Goal: Task Accomplishment & Management: Manage account settings

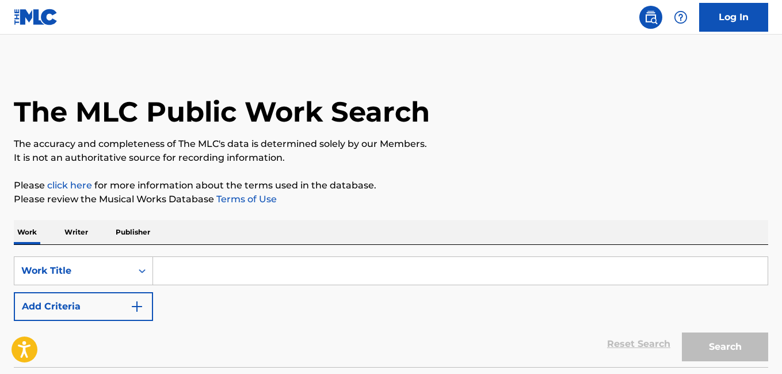
scroll to position [90, 0]
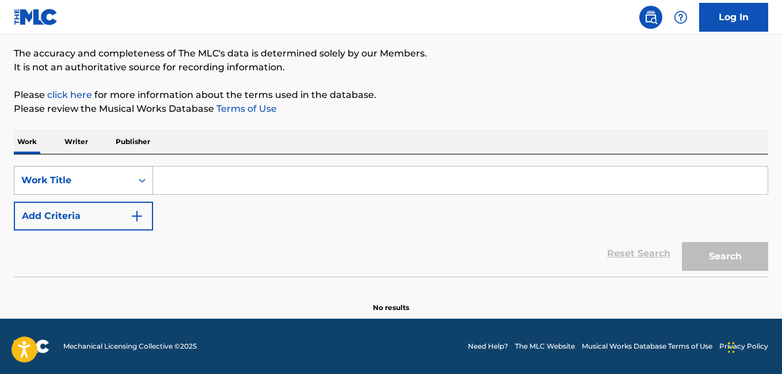
click at [140, 184] on icon "Search Form" at bounding box center [142, 180] width 12 height 12
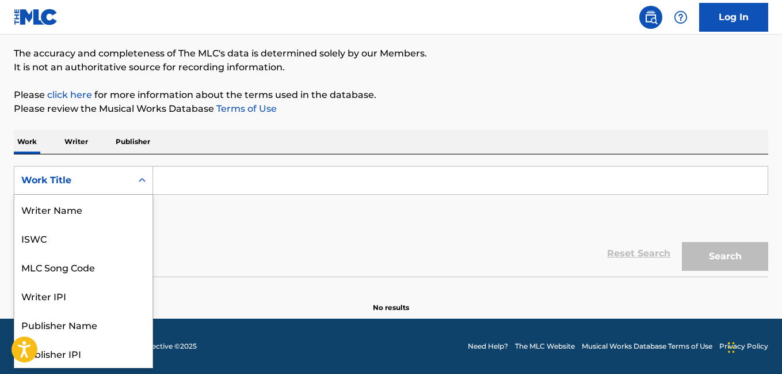
scroll to position [58, 0]
click at [191, 185] on input "Search Form" at bounding box center [460, 180] width 615 height 28
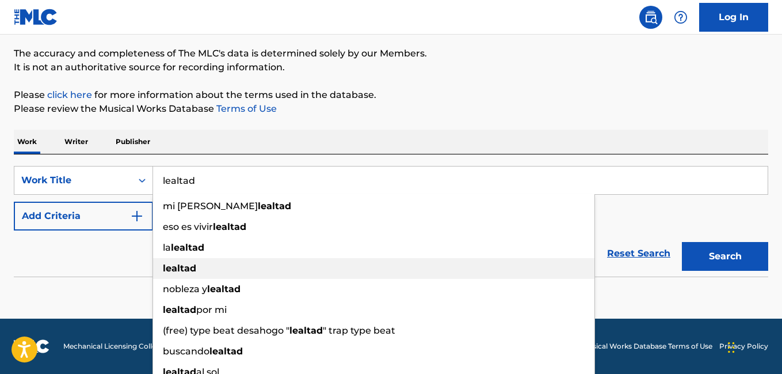
type input "lealtad"
click at [184, 272] on strong "lealtad" at bounding box center [179, 267] width 33 height 11
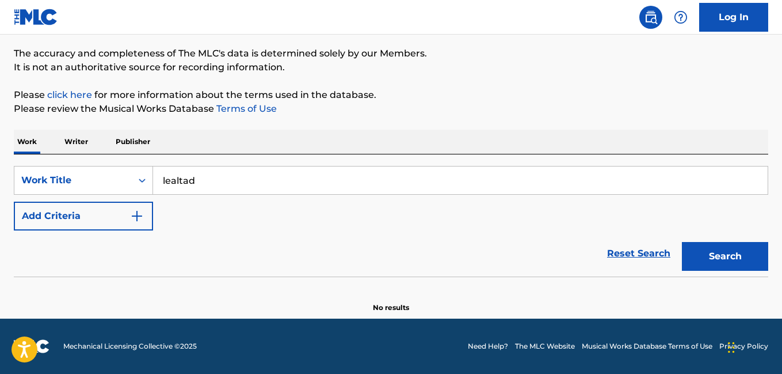
click at [143, 218] on img "Search Form" at bounding box center [137, 216] width 14 height 14
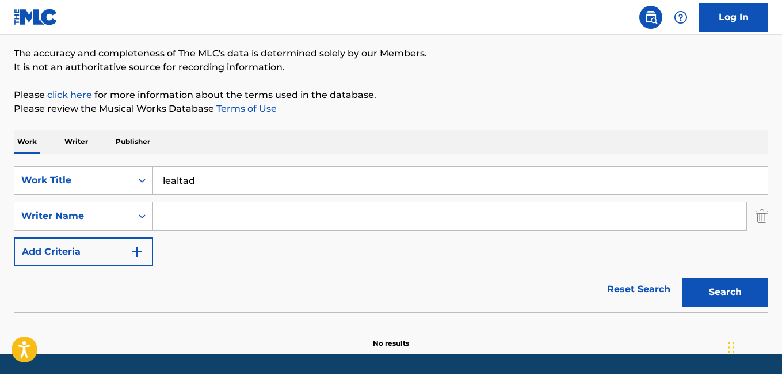
click at [170, 210] on input "Search Form" at bounding box center [449, 216] width 593 height 28
type input "[PERSON_NAME]"
click at [747, 299] on button "Search" at bounding box center [725, 291] width 86 height 29
click at [750, 299] on button "Search" at bounding box center [725, 291] width 86 height 29
click at [247, 215] on input "[PERSON_NAME]" at bounding box center [449, 216] width 593 height 28
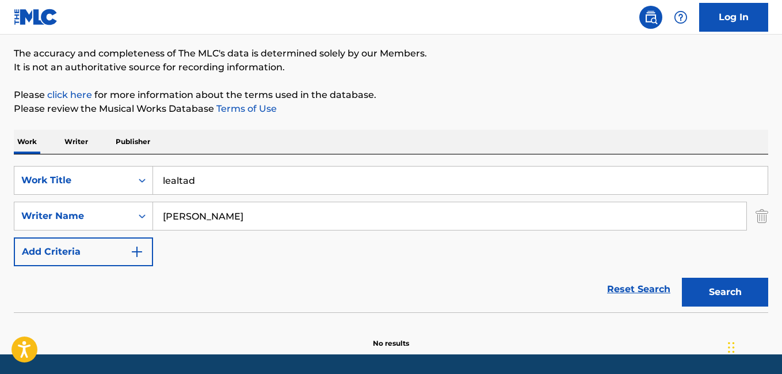
click at [247, 215] on input "[PERSON_NAME]" at bounding box center [449, 216] width 593 height 28
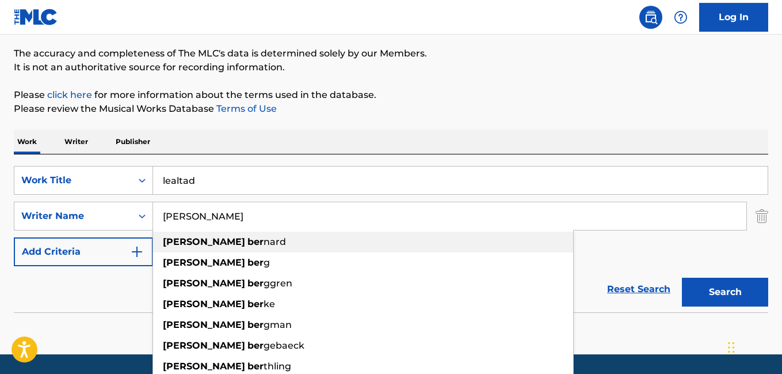
click at [234, 237] on div "[PERSON_NAME]" at bounding box center [363, 241] width 420 height 21
type input "[PERSON_NAME]"
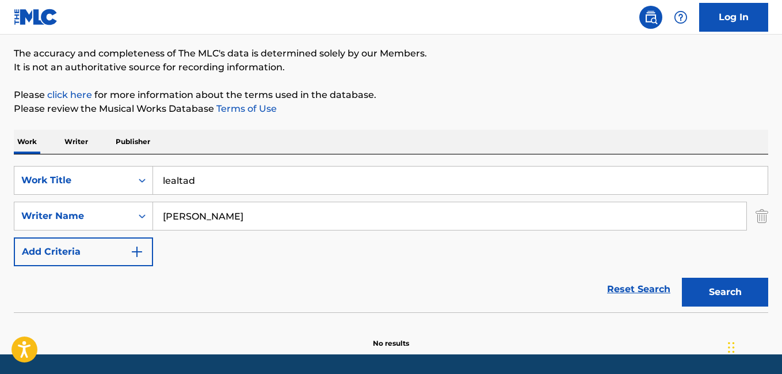
click at [741, 296] on button "Search" at bounding box center [725, 291] width 86 height 29
click at [74, 136] on p "Writer" at bounding box center [76, 142] width 31 height 24
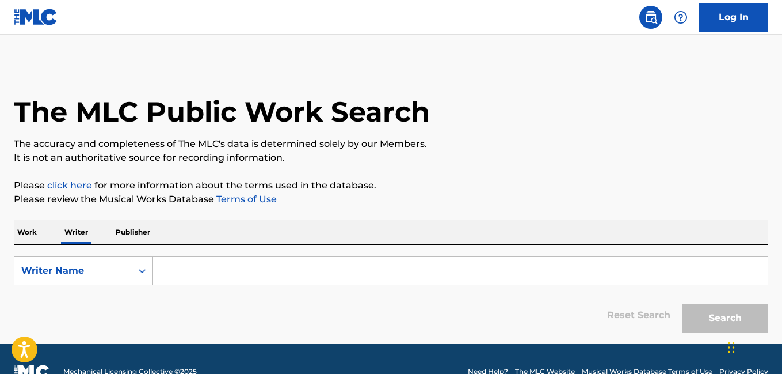
scroll to position [25, 0]
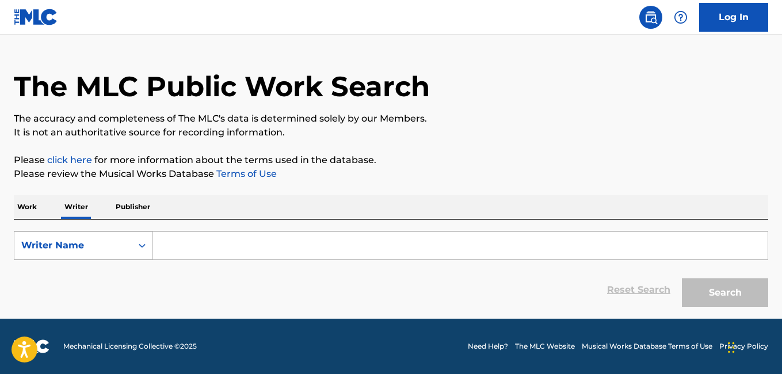
click at [147, 248] on icon "Search Form" at bounding box center [142, 245] width 12 height 12
click at [135, 208] on p "Publisher" at bounding box center [132, 207] width 41 height 24
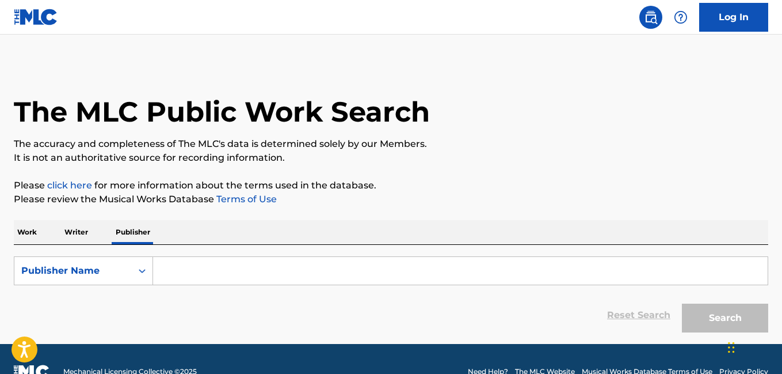
click at [37, 238] on p "Work" at bounding box center [27, 232] width 26 height 24
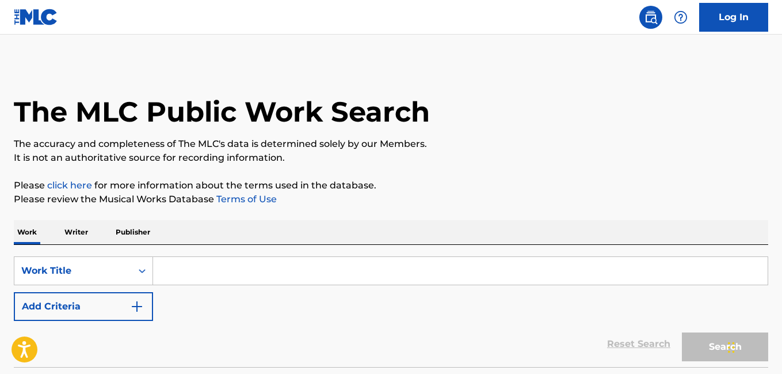
click at [726, 27] on link "Log In" at bounding box center [733, 17] width 69 height 29
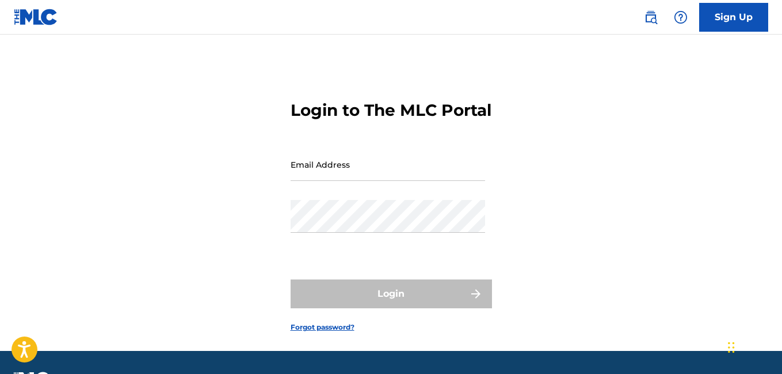
click at [380, 181] on input "Email Address" at bounding box center [388, 164] width 195 height 33
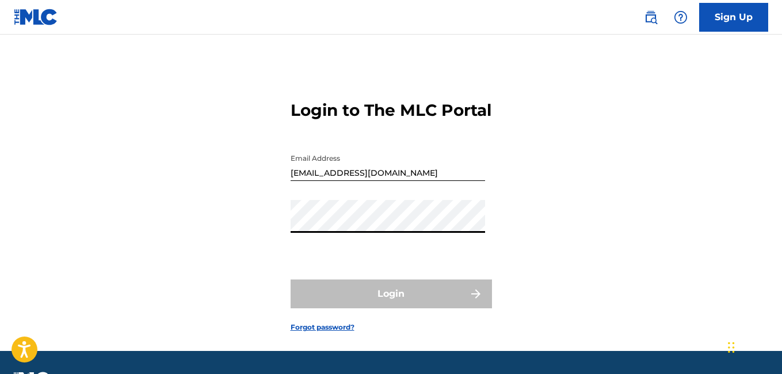
type input "[EMAIL_ADDRESS][DOMAIN_NAME]"
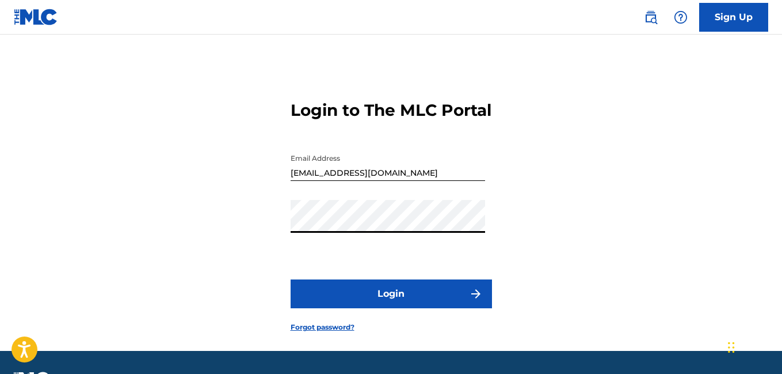
click at [397, 308] on button "Login" at bounding box center [391, 293] width 201 height 29
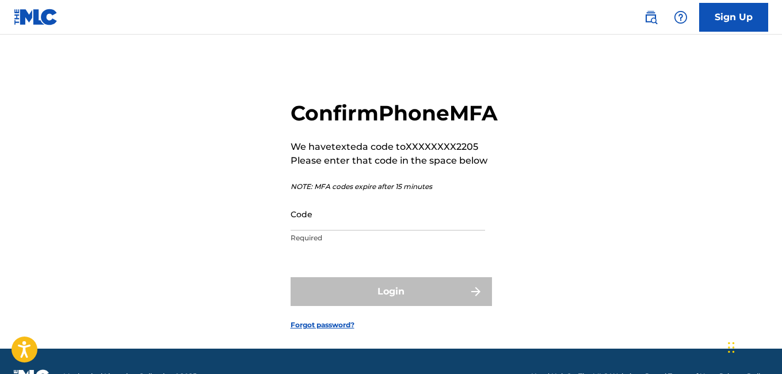
click at [322, 230] on input "Code" at bounding box center [388, 213] width 195 height 33
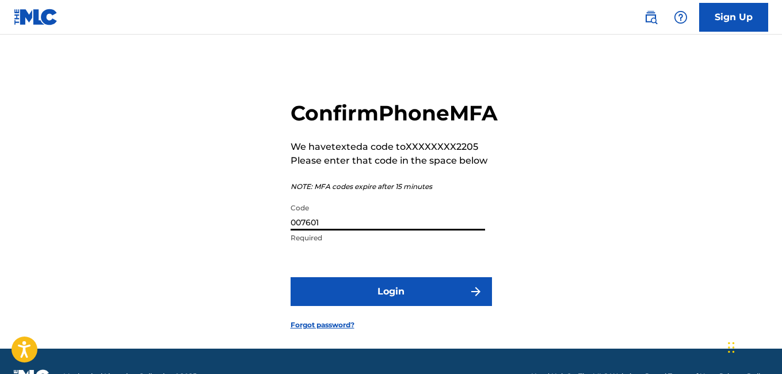
type input "007601"
click at [291, 277] on button "Login" at bounding box center [391, 291] width 201 height 29
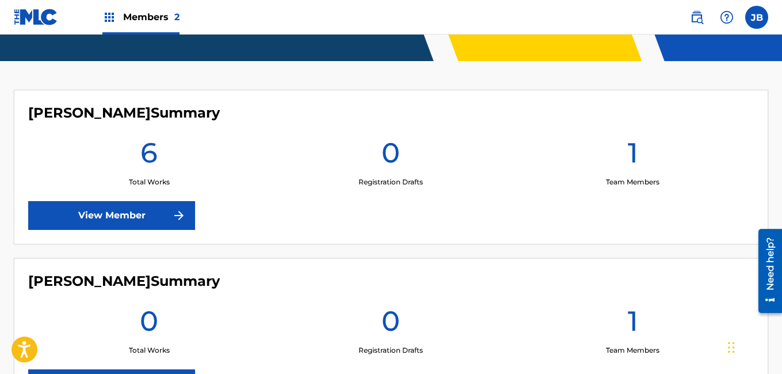
scroll to position [329, 0]
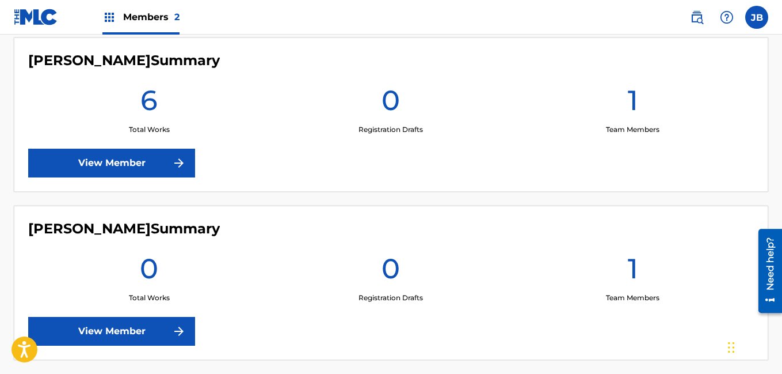
click at [151, 149] on link "View Member" at bounding box center [111, 163] width 167 height 29
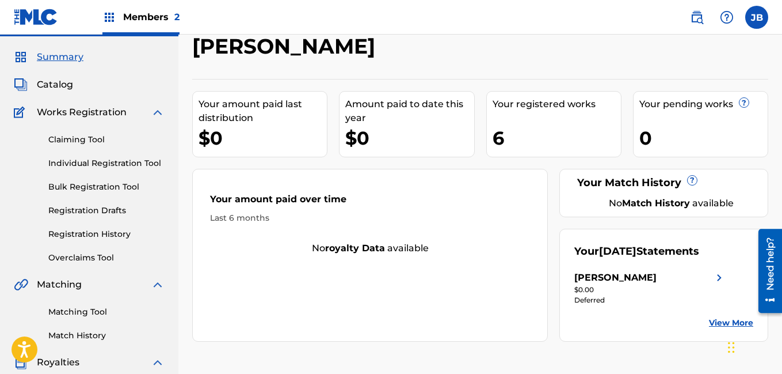
scroll to position [29, 0]
click at [81, 145] on link "Claiming Tool" at bounding box center [106, 140] width 116 height 12
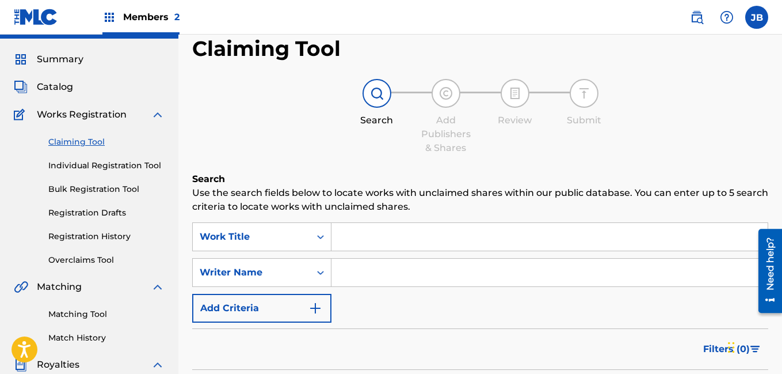
scroll to position [33, 0]
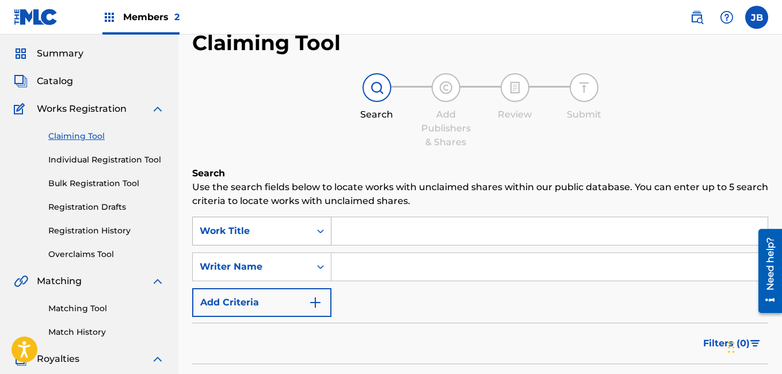
click at [321, 234] on div "Search Form" at bounding box center [320, 231] width 21 height 28
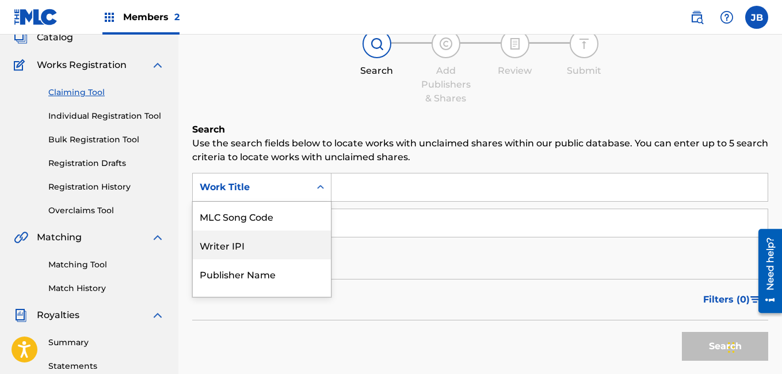
scroll to position [78, 0]
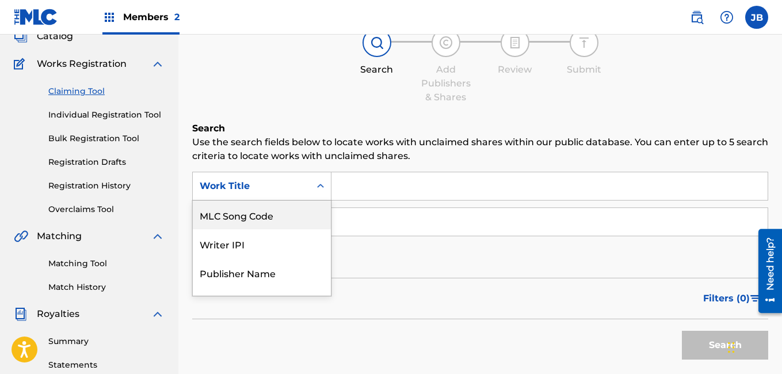
click at [380, 198] on input "Search Form" at bounding box center [550, 186] width 436 height 28
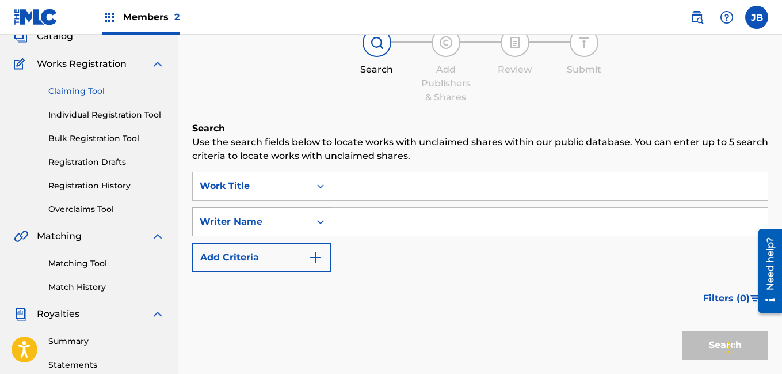
click at [315, 226] on icon "Search Form" at bounding box center [321, 222] width 12 height 12
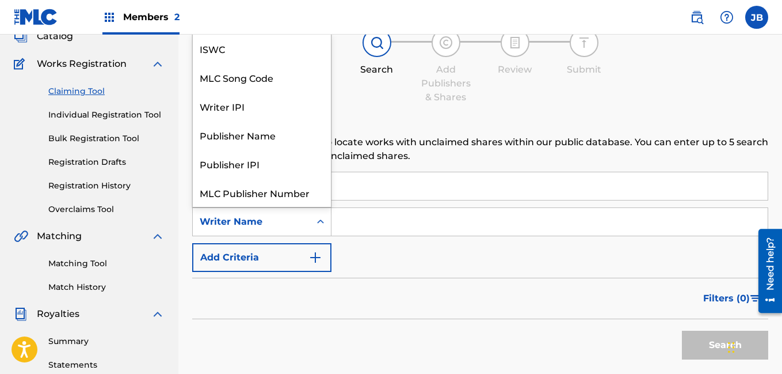
scroll to position [29, 0]
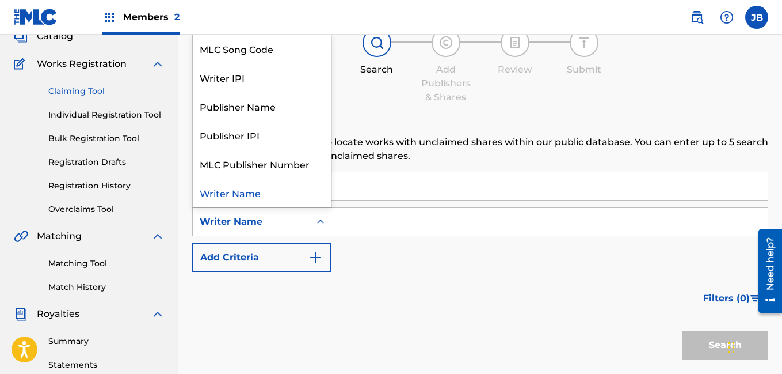
click at [425, 182] on input "Search Form" at bounding box center [550, 186] width 436 height 28
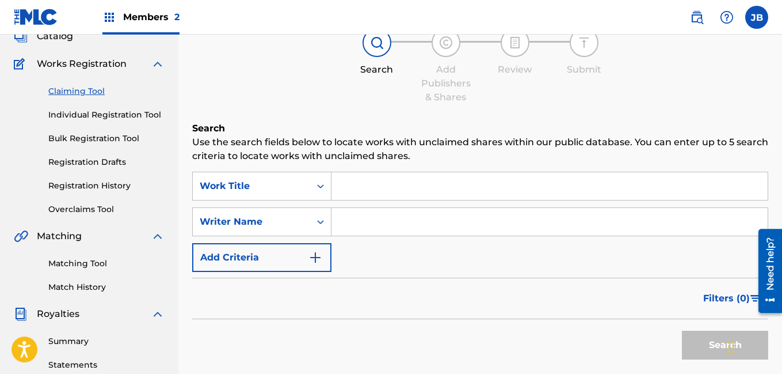
click at [100, 210] on link "Overclaims Tool" at bounding box center [106, 209] width 116 height 12
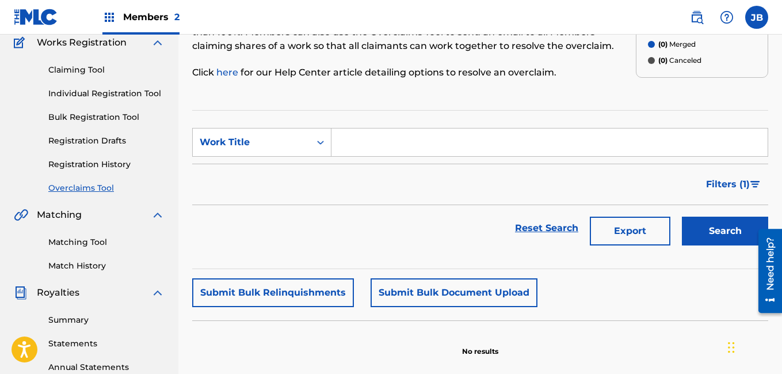
scroll to position [101, 0]
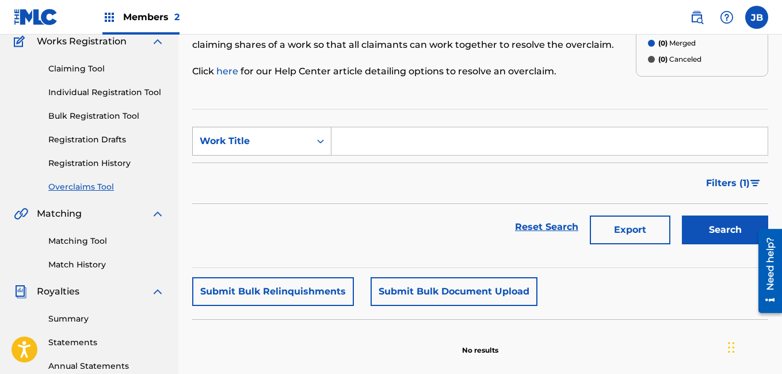
click at [328, 144] on div "Search Form" at bounding box center [320, 141] width 21 height 21
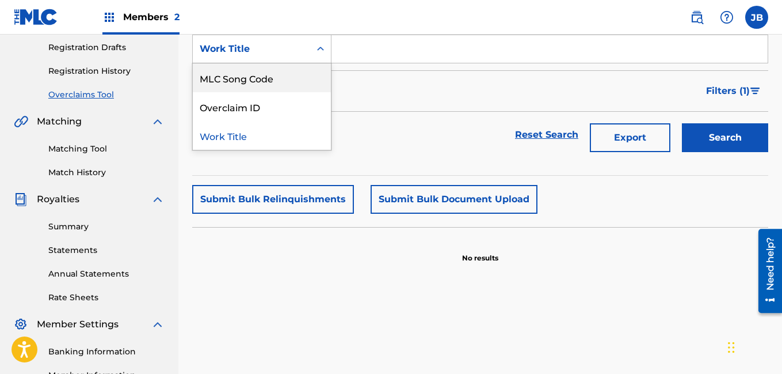
scroll to position [180, 0]
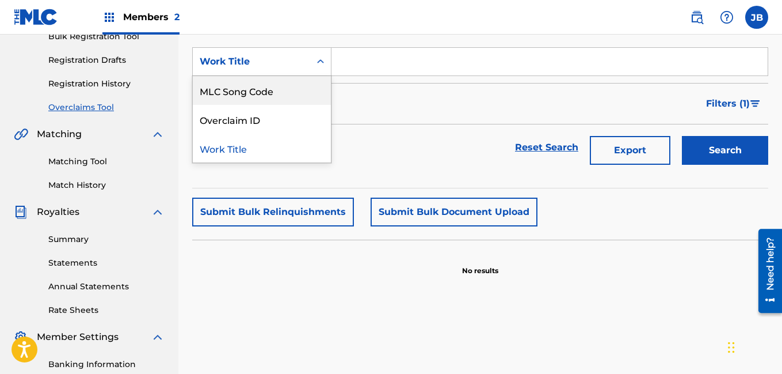
click at [97, 162] on link "Matching Tool" at bounding box center [106, 161] width 116 height 12
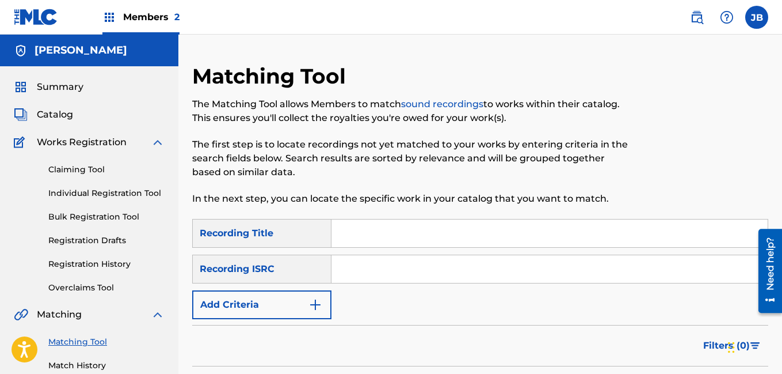
click at [366, 231] on input "Search Form" at bounding box center [550, 233] width 436 height 28
click at [362, 262] on input "Search Form" at bounding box center [550, 269] width 436 height 28
paste input "QZWFL2548369"
type input "QZWFL2548369"
click at [342, 231] on input "Search Form" at bounding box center [550, 233] width 436 height 28
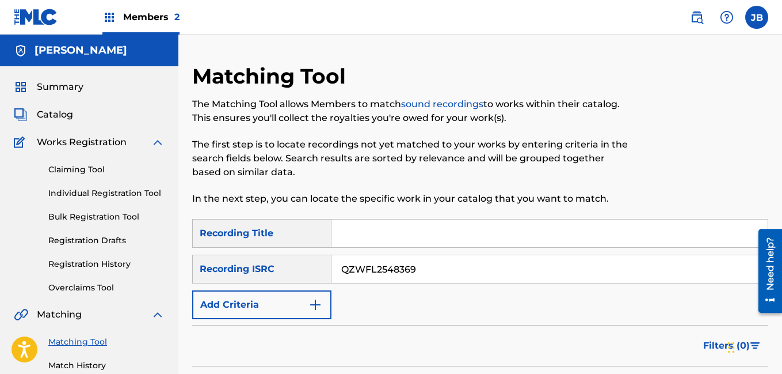
click at [342, 231] on input "Search Form" at bounding box center [550, 233] width 436 height 28
type input "lealtad"
click at [317, 305] on img "Search Form" at bounding box center [316, 305] width 14 height 14
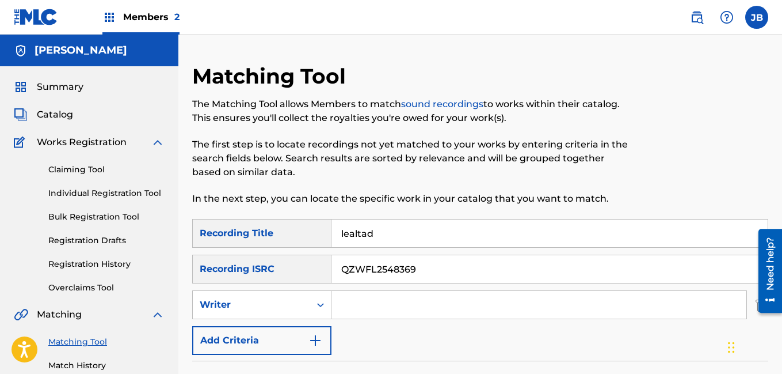
click at [349, 306] on input "Search Form" at bounding box center [539, 305] width 415 height 28
type input "[PERSON_NAME]"
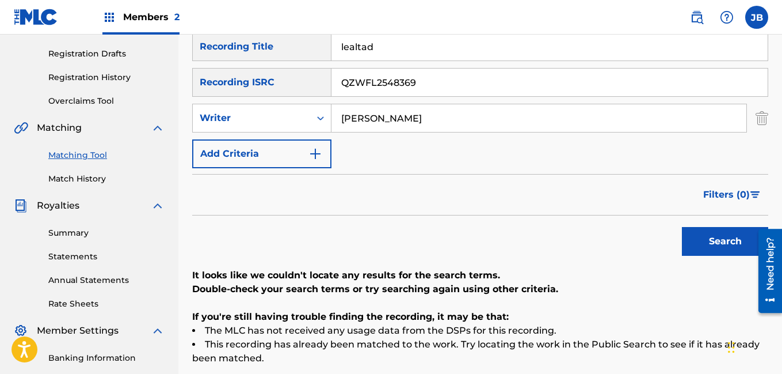
scroll to position [191, 0]
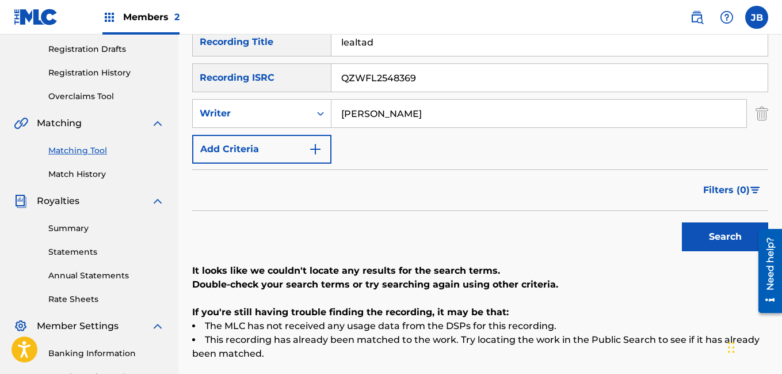
click at [718, 228] on button "Search" at bounding box center [725, 236] width 86 height 29
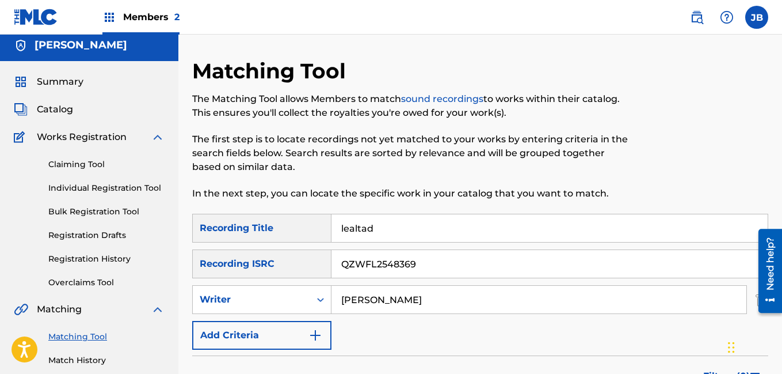
scroll to position [0, 0]
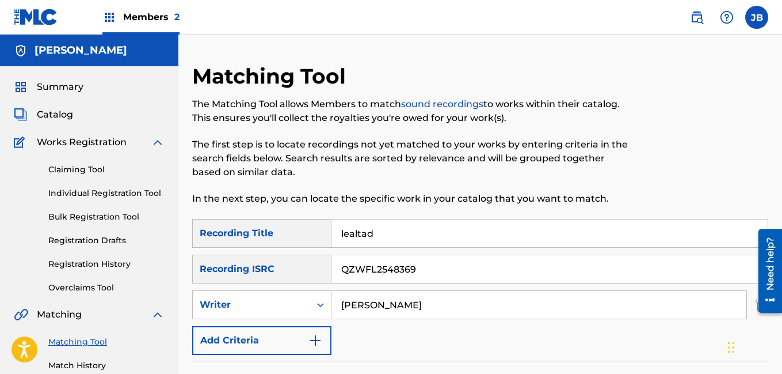
click at [78, 170] on link "Claiming Tool" at bounding box center [106, 169] width 116 height 12
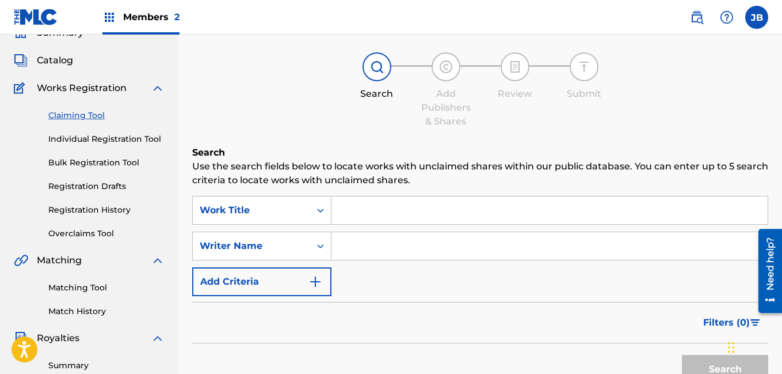
scroll to position [53, 0]
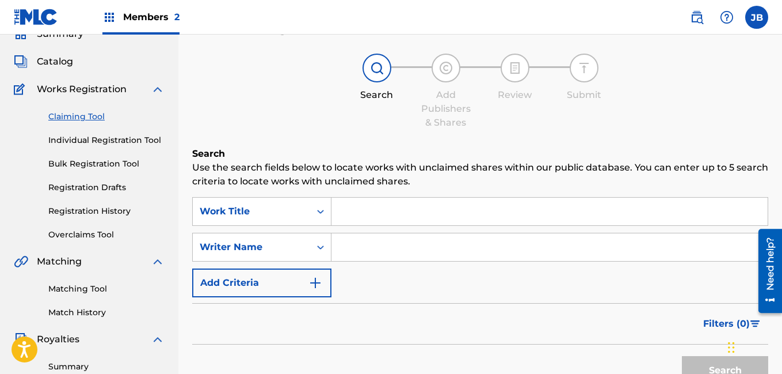
click at [372, 215] on input "Search Form" at bounding box center [550, 211] width 436 height 28
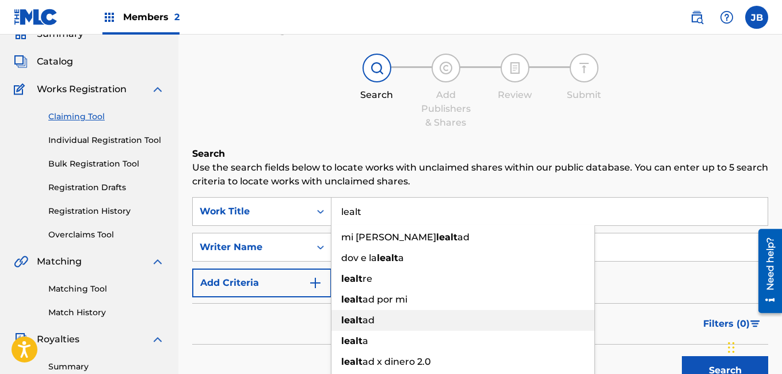
click at [364, 315] on span "ad" at bounding box center [369, 319] width 12 height 11
type input "lealtad"
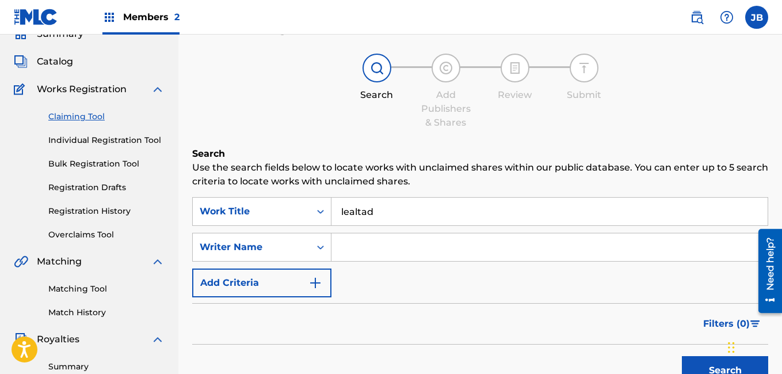
click at [378, 243] on input "Search Form" at bounding box center [550, 247] width 436 height 28
type input "v"
type input "[PERSON_NAME]"
click at [311, 283] on img "Search Form" at bounding box center [316, 283] width 14 height 14
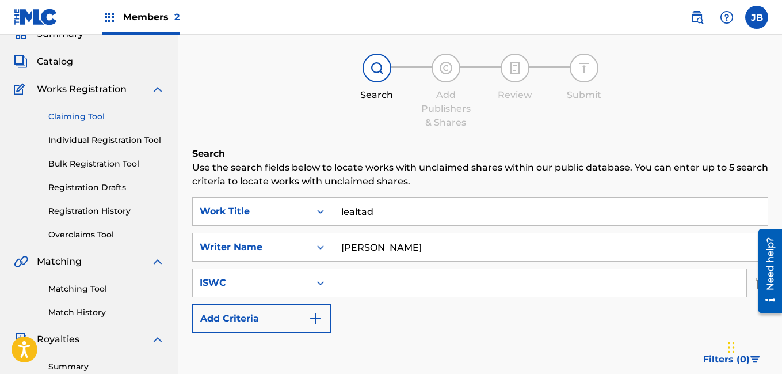
click at [349, 290] on input "Search Form" at bounding box center [539, 283] width 415 height 28
paste input "QZWFL2548369"
click at [658, 269] on input "QZWFL2548369" at bounding box center [539, 283] width 415 height 28
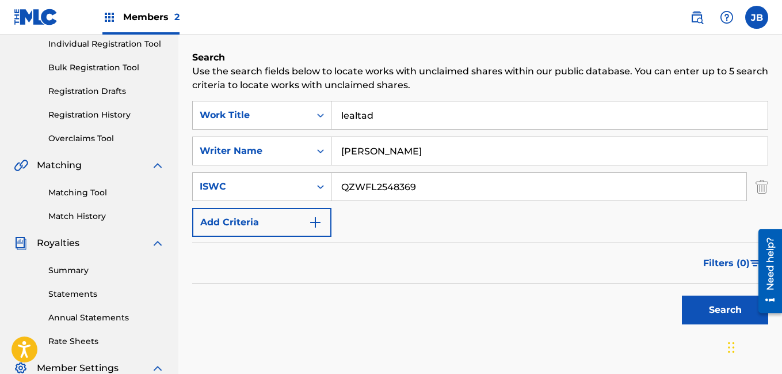
scroll to position [144, 0]
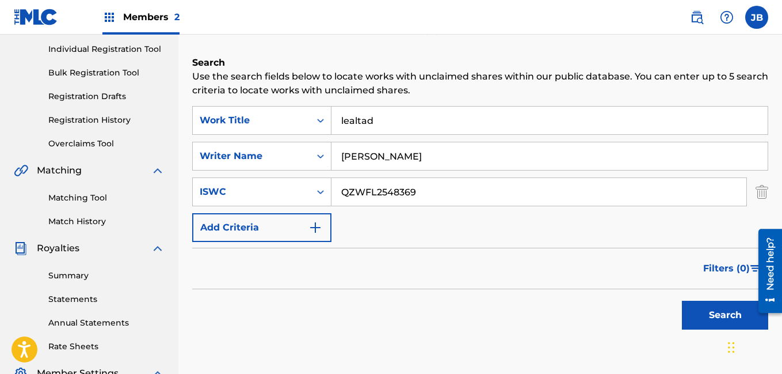
type input "QZWFL2548369"
click at [700, 329] on button "Search" at bounding box center [725, 314] width 86 height 29
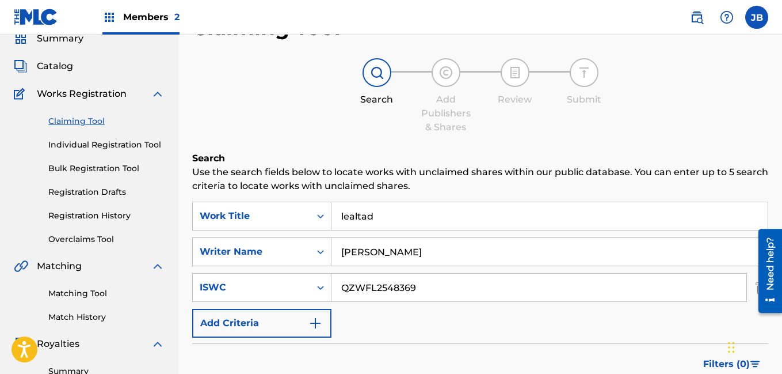
scroll to position [0, 0]
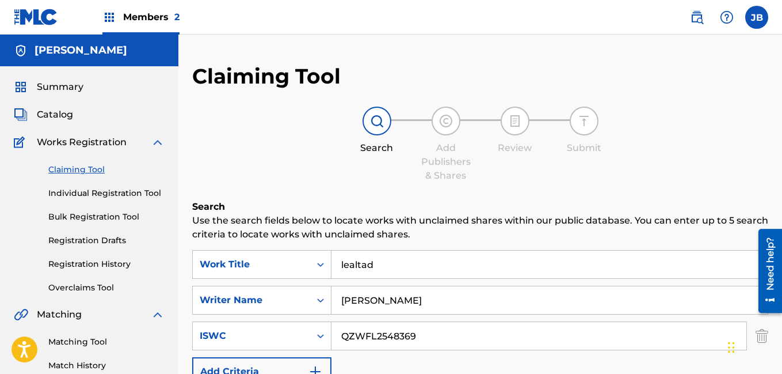
click at [91, 86] on div "Summary" at bounding box center [89, 87] width 151 height 14
click at [67, 86] on span "Summary" at bounding box center [60, 87] width 47 height 14
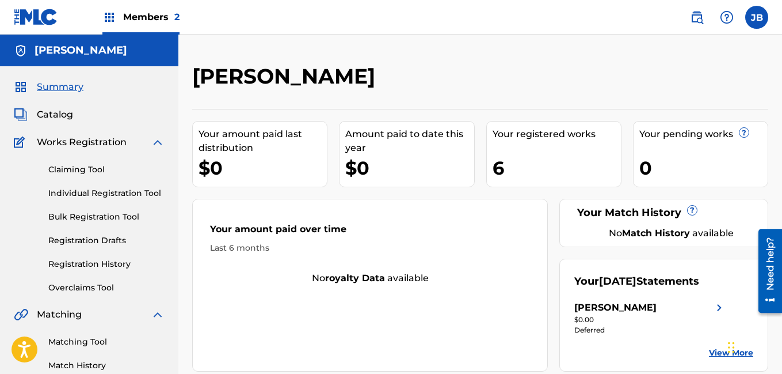
click at [526, 144] on div "Your registered works 6" at bounding box center [553, 154] width 135 height 66
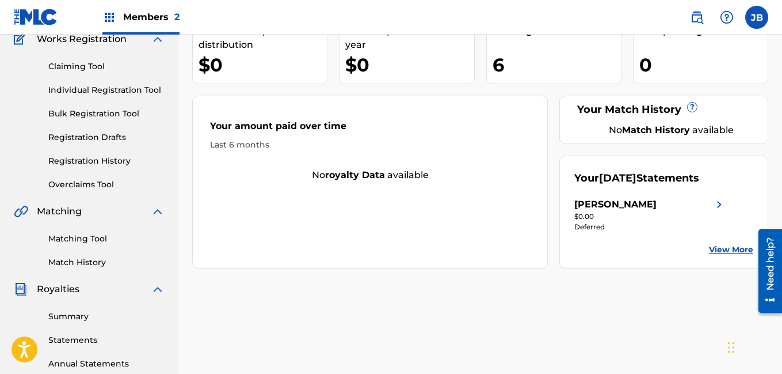
scroll to position [100, 0]
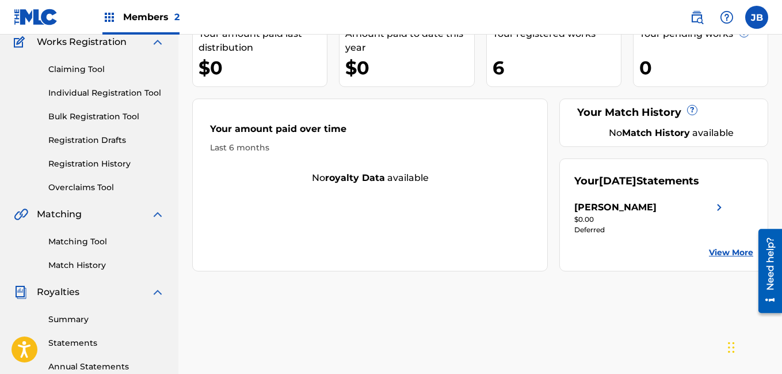
click at [642, 194] on div "Your [DATE] Statements [PERSON_NAME] $0.00 Deferred View More" at bounding box center [663, 214] width 209 height 113
click at [741, 252] on link "View More" at bounding box center [731, 252] width 44 height 12
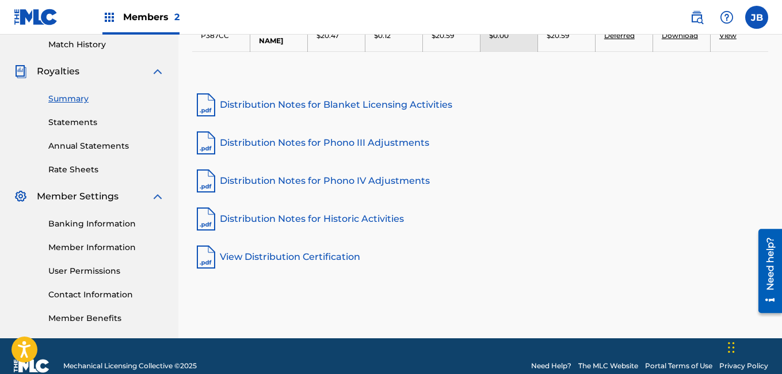
scroll to position [340, 0]
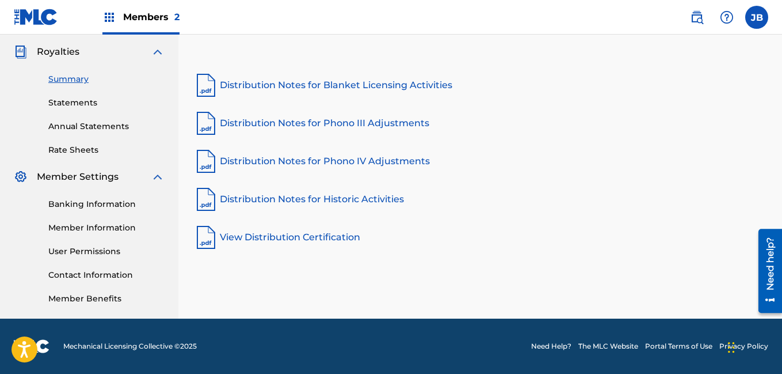
click at [105, 205] on link "Banking Information" at bounding box center [106, 204] width 116 height 12
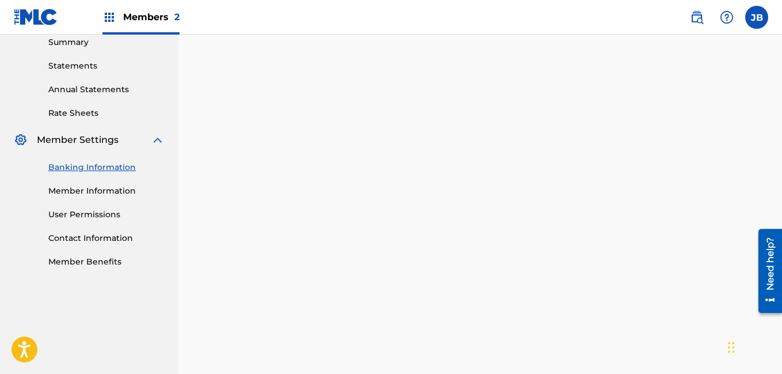
scroll to position [380, 0]
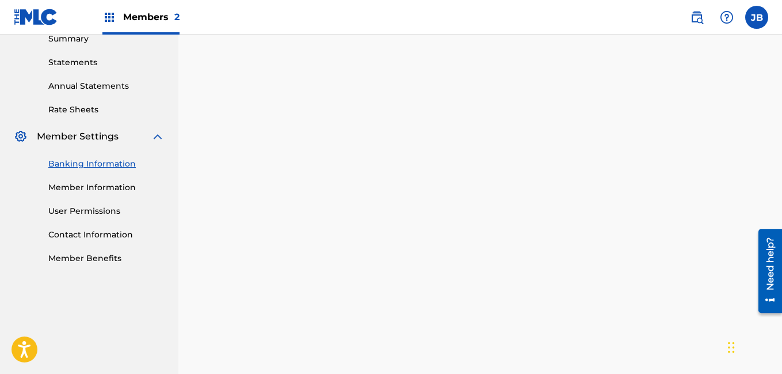
click at [111, 165] on link "Banking Information" at bounding box center [106, 164] width 116 height 12
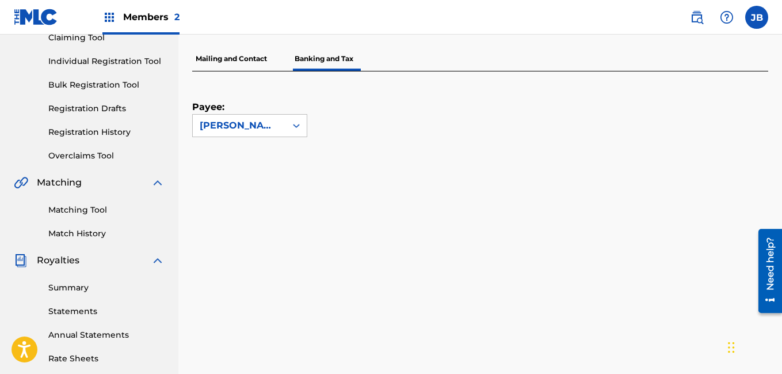
scroll to position [0, 0]
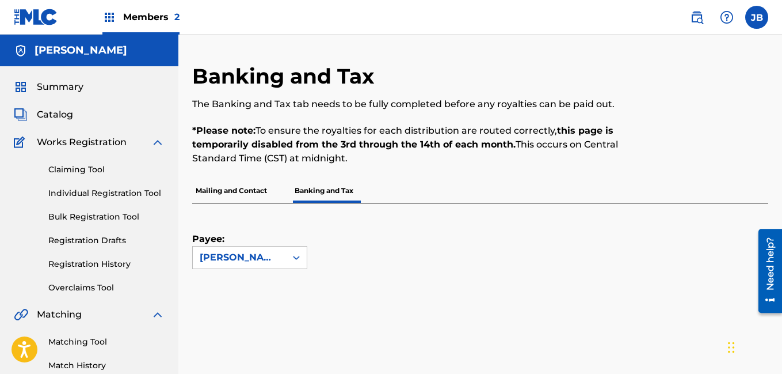
click at [67, 115] on span "Catalog" at bounding box center [55, 115] width 36 height 14
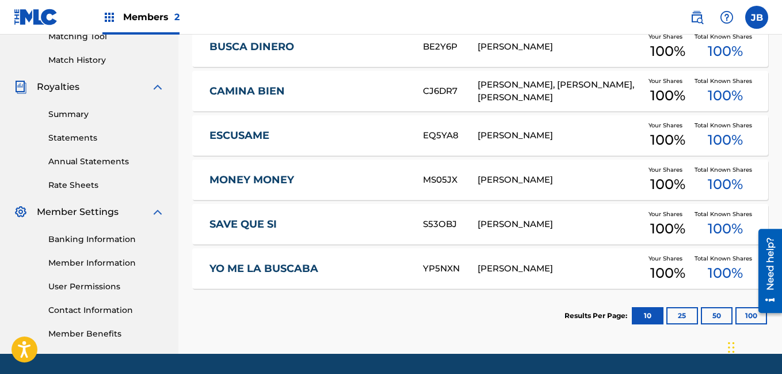
scroll to position [326, 0]
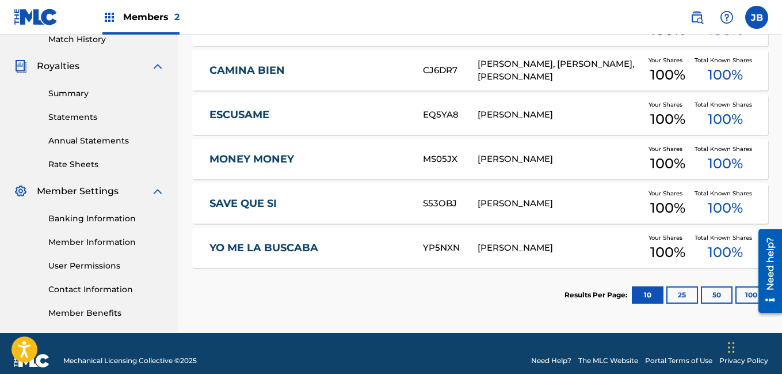
click at [683, 290] on button "25" at bounding box center [683, 294] width 32 height 17
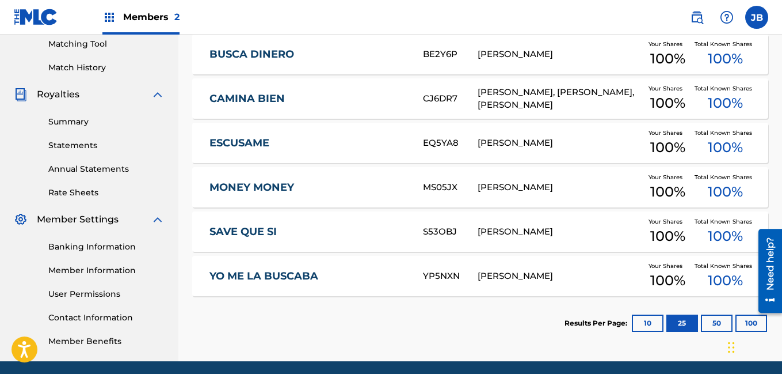
scroll to position [298, 0]
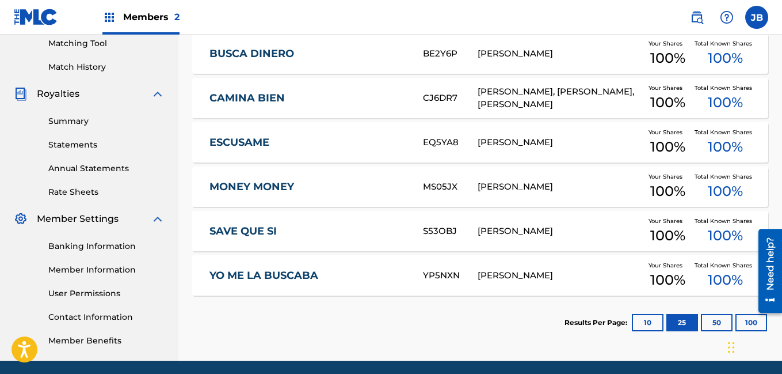
click at [716, 318] on button "50" at bounding box center [717, 322] width 32 height 17
click at [750, 316] on div at bounding box center [766, 270] width 32 height 93
click at [750, 313] on div at bounding box center [766, 270] width 32 height 93
click at [746, 314] on button "100" at bounding box center [752, 322] width 32 height 17
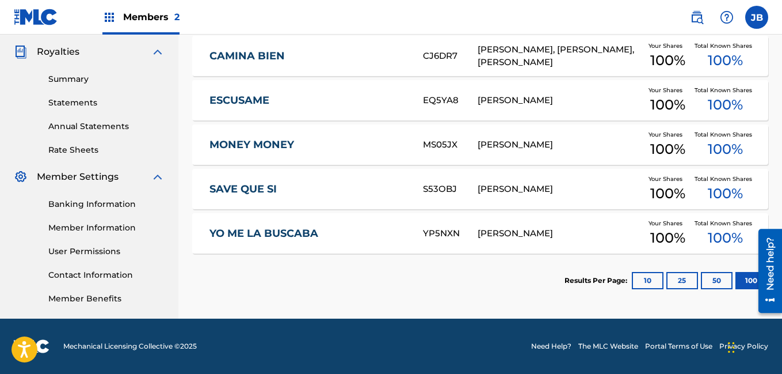
click at [250, 184] on link "SAVE QUE SI" at bounding box center [309, 188] width 198 height 13
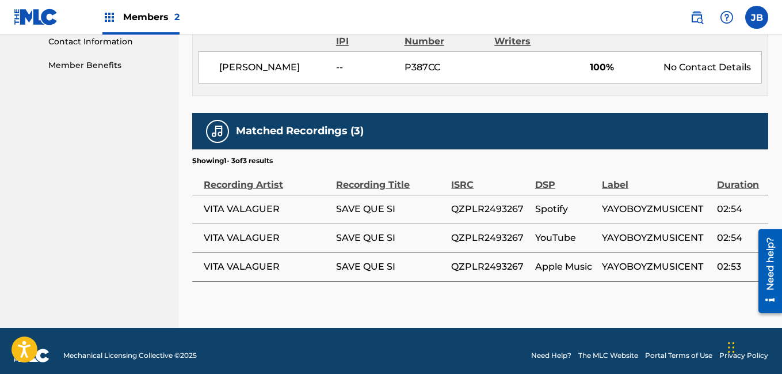
scroll to position [596, 0]
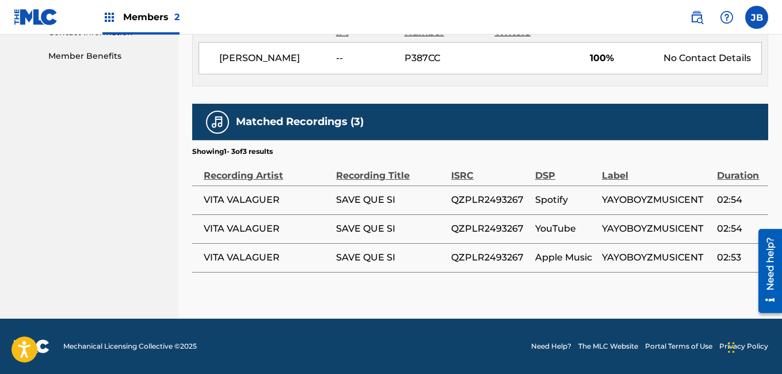
click at [467, 233] on span "QZPLR2493267" at bounding box center [490, 229] width 78 height 14
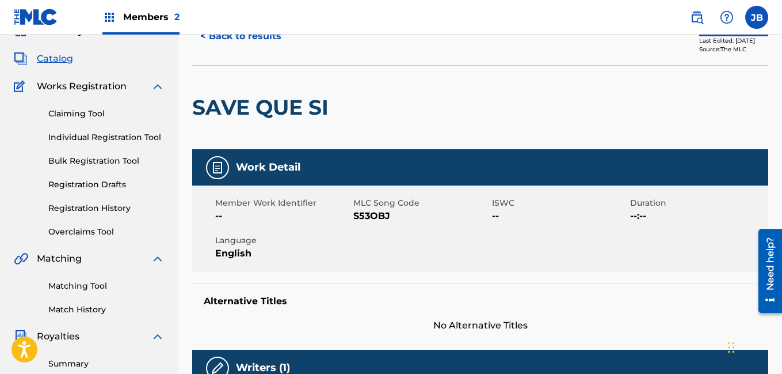
scroll to position [0, 0]
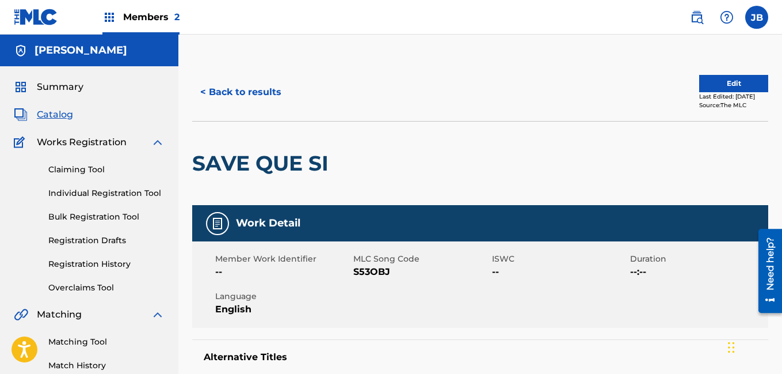
click at [63, 117] on span "Catalog" at bounding box center [55, 115] width 36 height 14
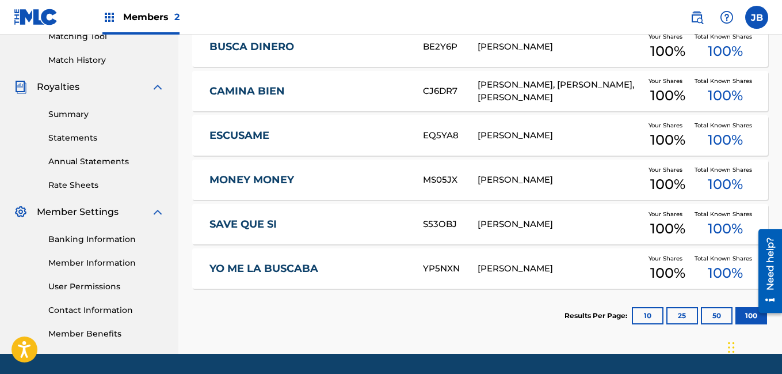
scroll to position [306, 0]
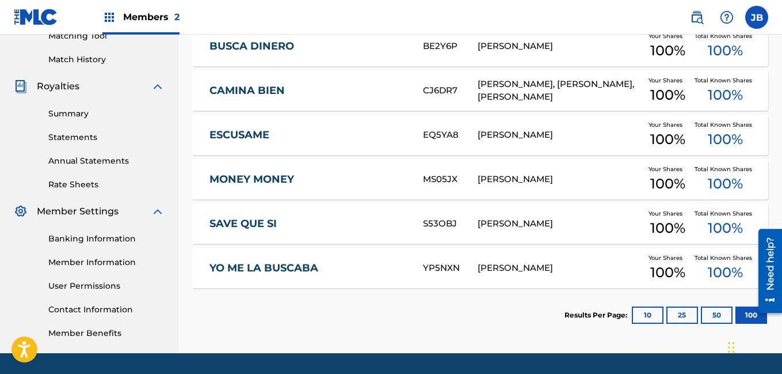
click at [260, 224] on div "SAVE QUE SI S53OBJ [PERSON_NAME] Your Shares 100 % Total Known Shares 100 %" at bounding box center [480, 223] width 576 height 40
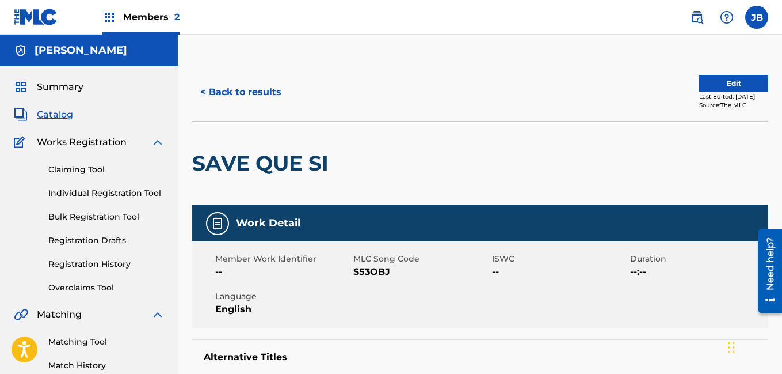
click at [321, 113] on div "< Back to results Edit Last Edited: [DATE] Source: The MLC" at bounding box center [480, 92] width 576 height 58
click at [711, 82] on button "Edit" at bounding box center [733, 83] width 69 height 17
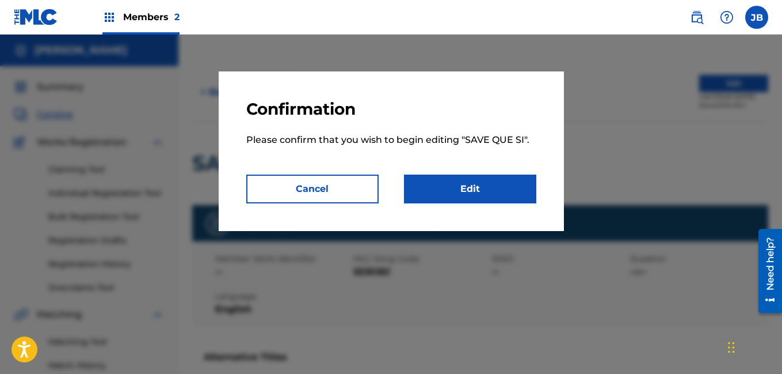
click at [498, 178] on link "Edit" at bounding box center [470, 188] width 132 height 29
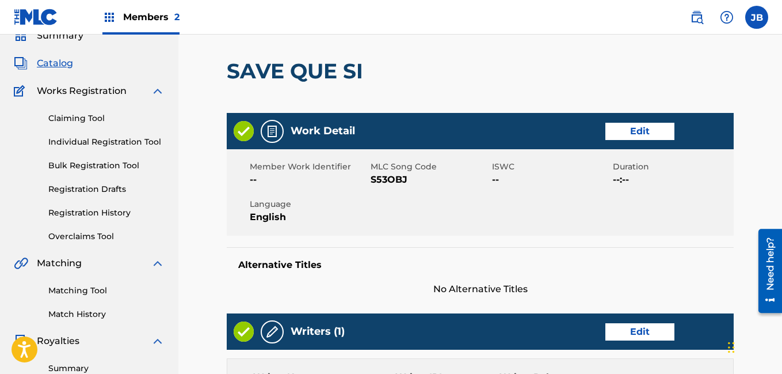
scroll to position [50, 0]
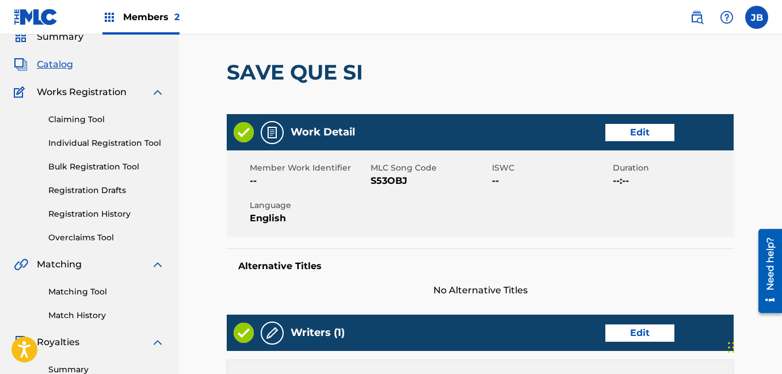
click at [642, 135] on link "Edit" at bounding box center [640, 132] width 69 height 17
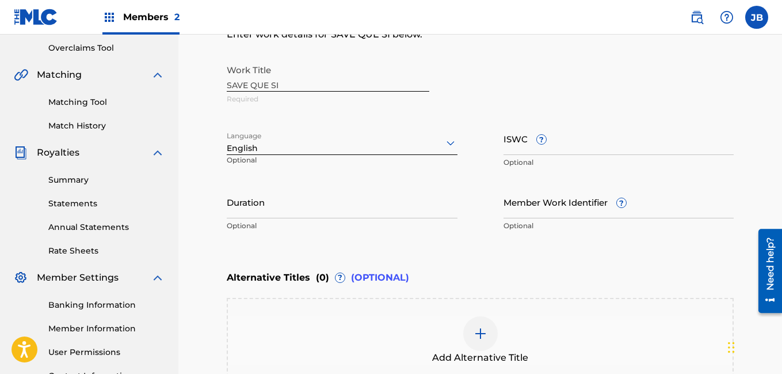
scroll to position [241, 0]
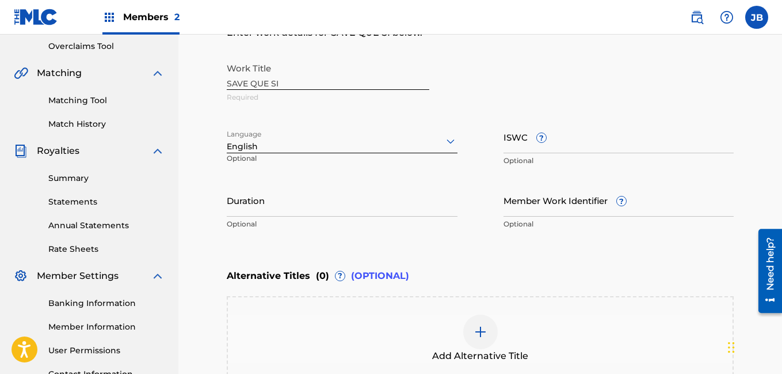
click at [137, 121] on link "Match History" at bounding box center [106, 124] width 116 height 12
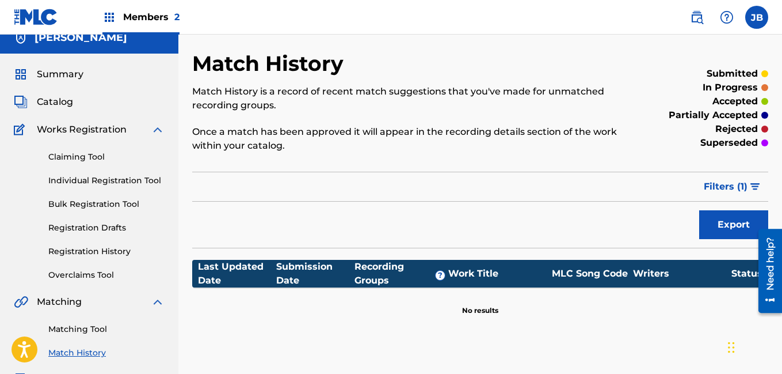
scroll to position [2, 0]
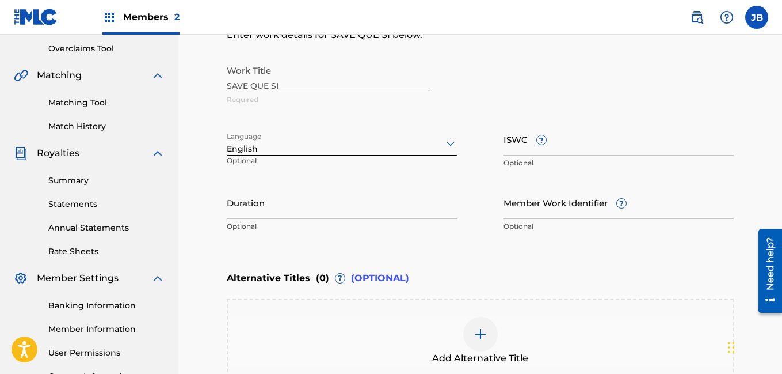
scroll to position [246, 0]
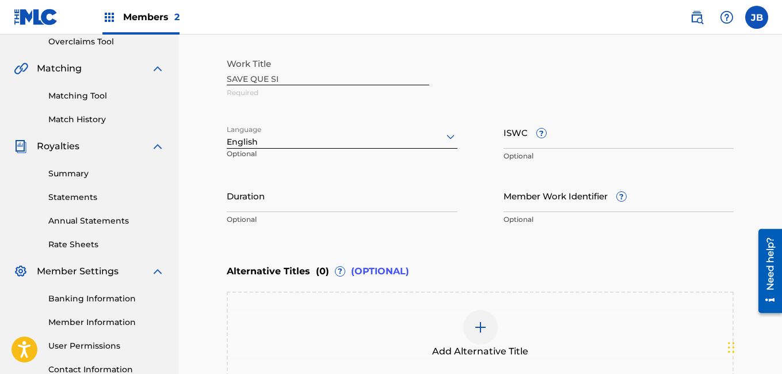
click at [454, 145] on div "English" at bounding box center [342, 142] width 231 height 12
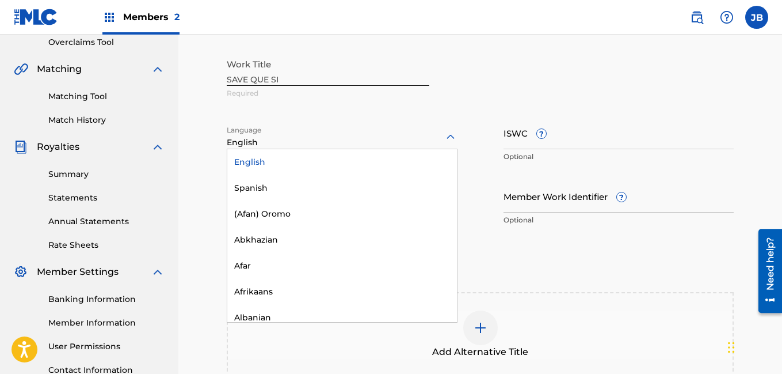
scroll to position [245, 0]
click at [538, 86] on div "Work Title SAVE QUE SI Required" at bounding box center [480, 80] width 507 height 52
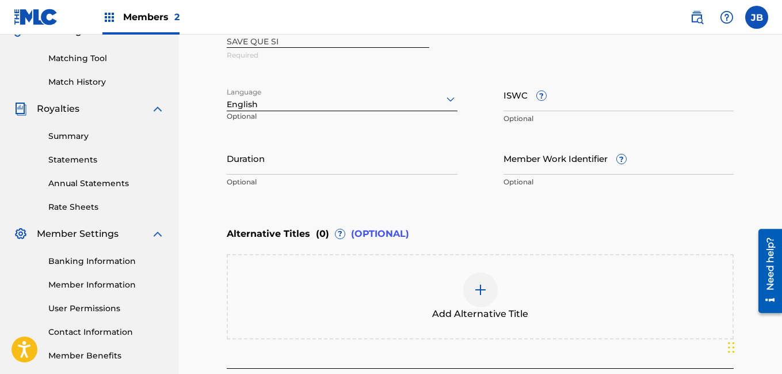
scroll to position [285, 0]
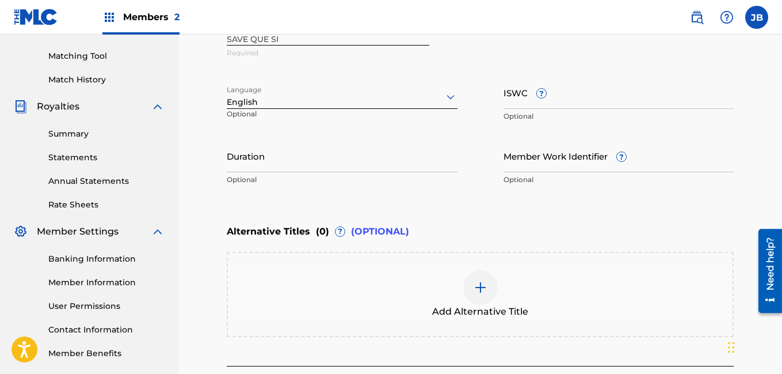
click at [553, 163] on input "Member Work Identifier ?" at bounding box center [619, 155] width 231 height 33
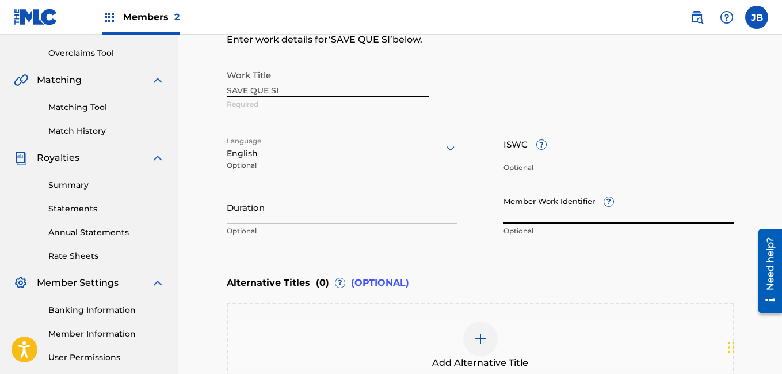
scroll to position [189, 0]
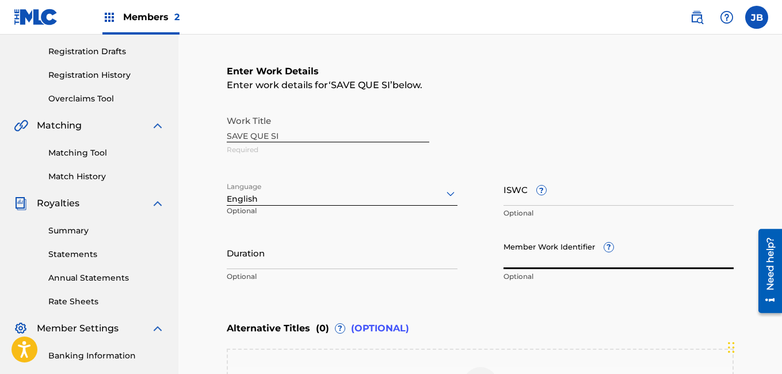
click at [553, 163] on div "Work Title SAVE QUE SI Required Language English Optional ISWC ? Optional Durat…" at bounding box center [480, 198] width 507 height 178
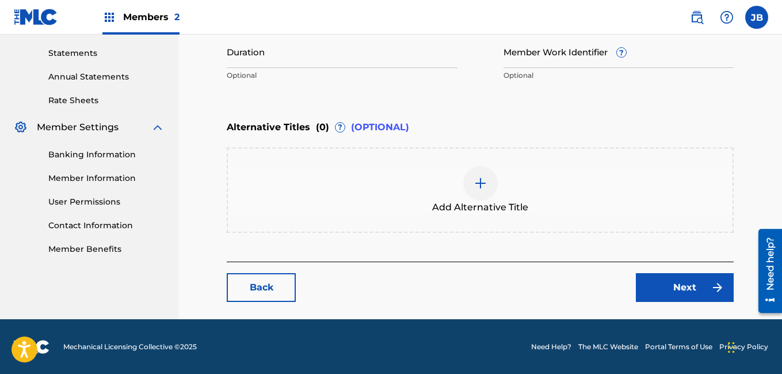
scroll to position [390, 0]
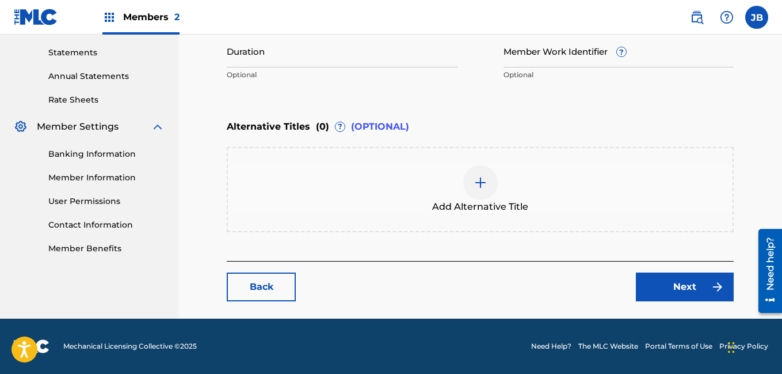
click at [648, 284] on link "Next" at bounding box center [685, 286] width 98 height 29
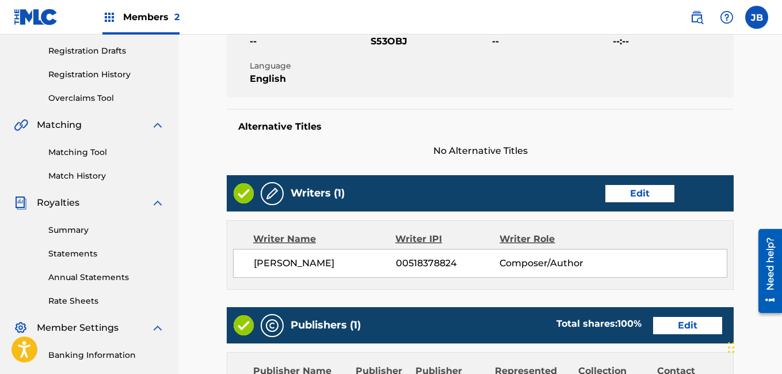
scroll to position [188, 0]
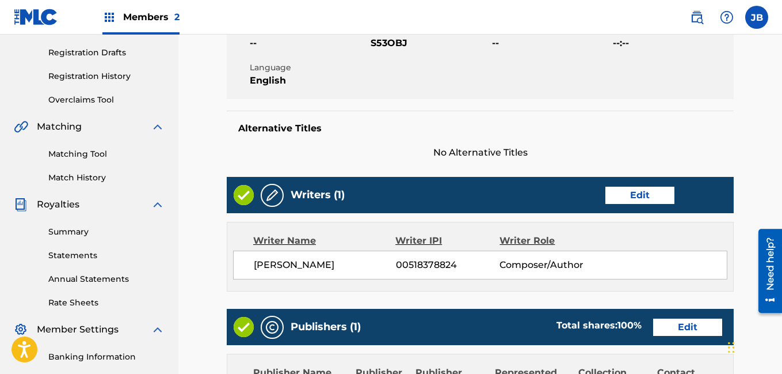
click at [645, 195] on link "Edit" at bounding box center [640, 194] width 69 height 17
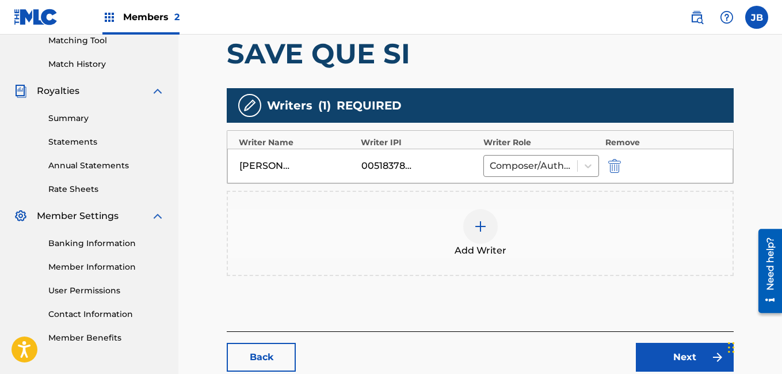
scroll to position [306, 0]
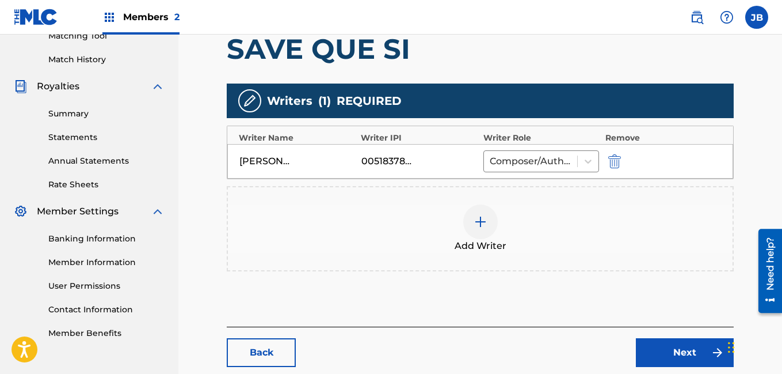
click at [484, 220] on img at bounding box center [481, 222] width 14 height 14
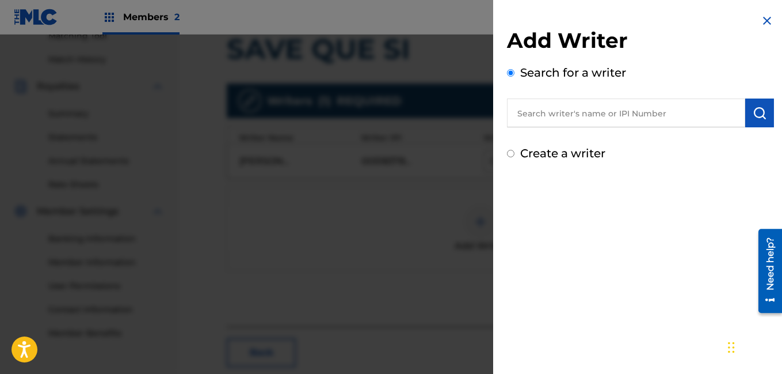
click at [512, 150] on input "Create a writer" at bounding box center [510, 153] width 7 height 7
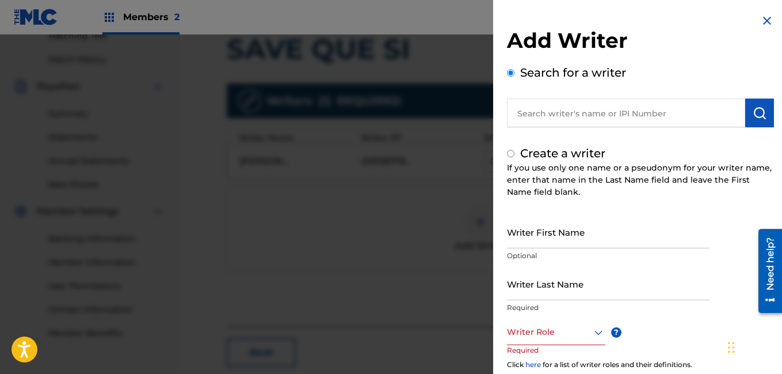
radio input "false"
radio input "true"
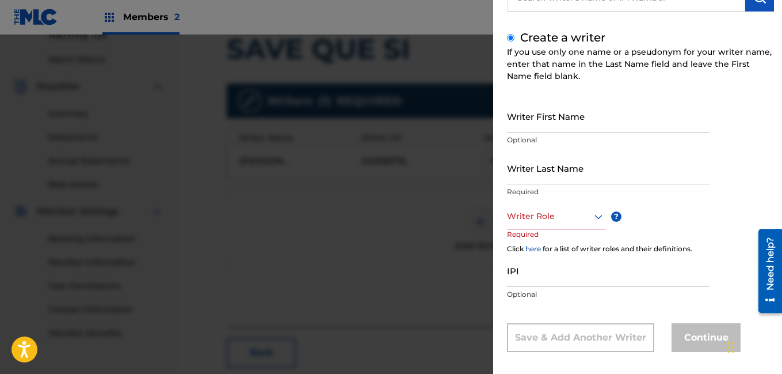
scroll to position [125, 0]
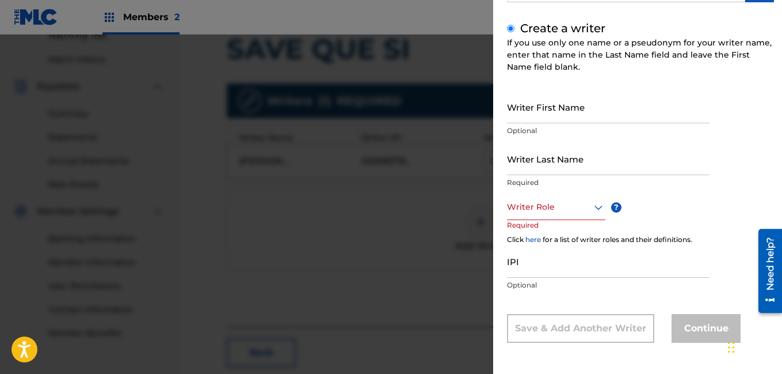
click at [596, 206] on icon at bounding box center [599, 207] width 8 height 5
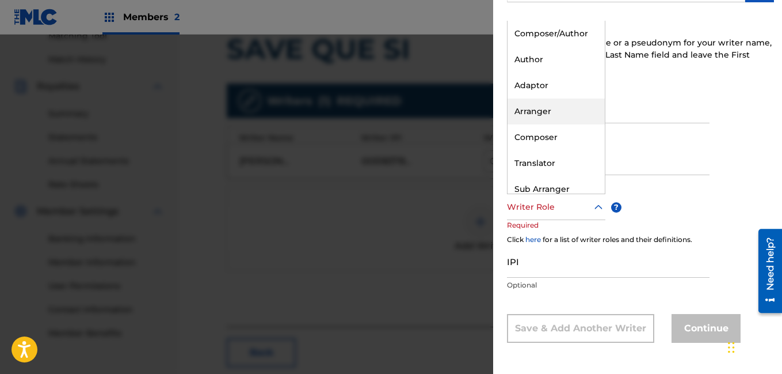
scroll to position [35, 0]
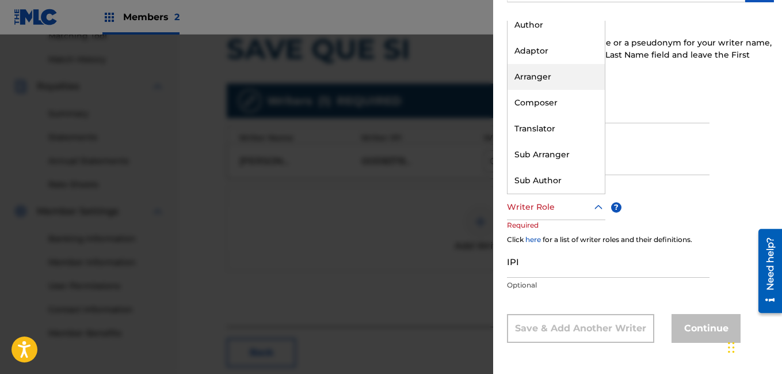
click at [681, 103] on input "Writer First Name" at bounding box center [608, 106] width 203 height 33
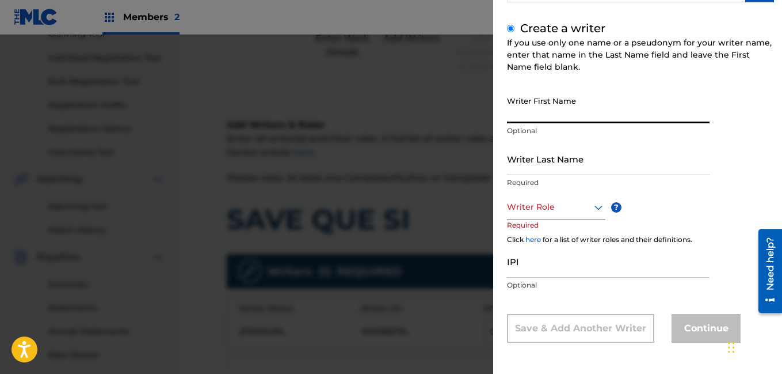
scroll to position [0, 0]
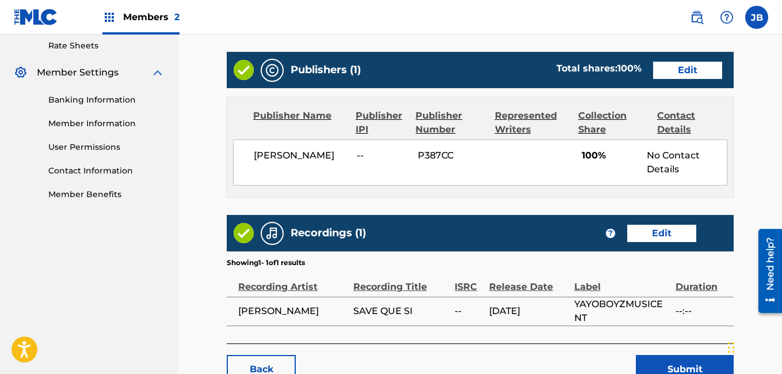
scroll to position [527, 0]
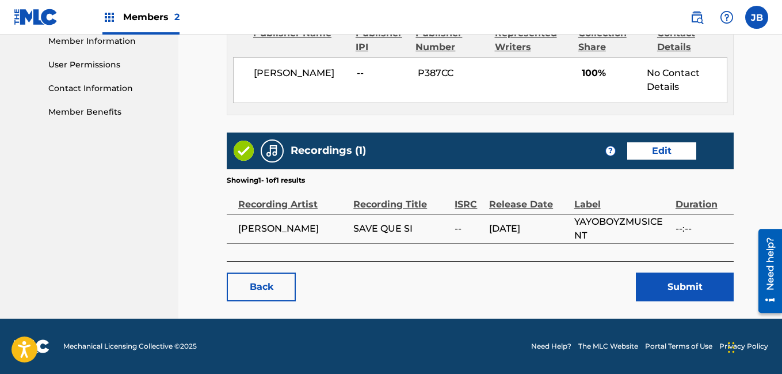
click at [681, 291] on button "Submit" at bounding box center [685, 286] width 98 height 29
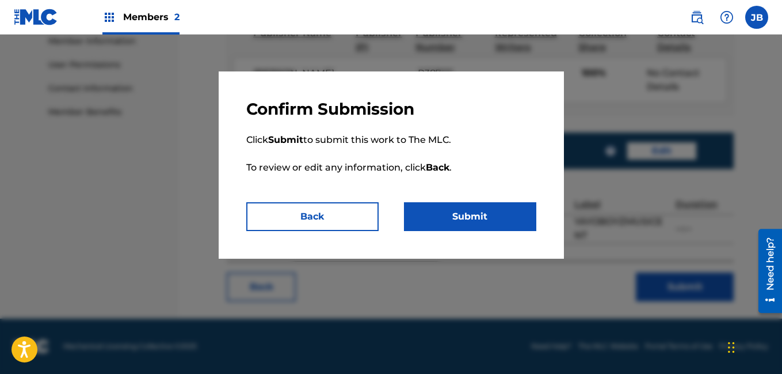
click at [500, 205] on button "Submit" at bounding box center [470, 216] width 132 height 29
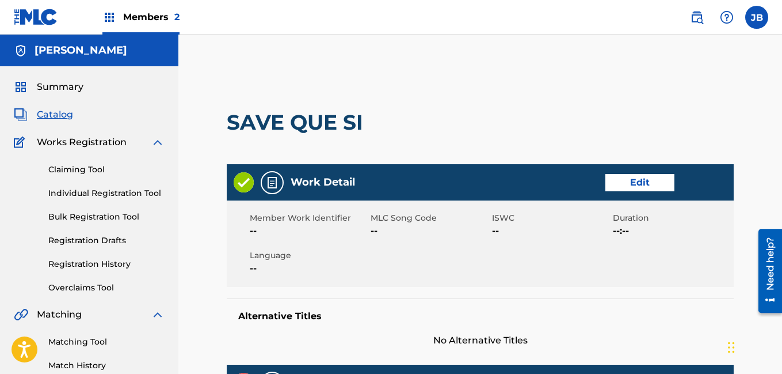
scroll to position [413, 0]
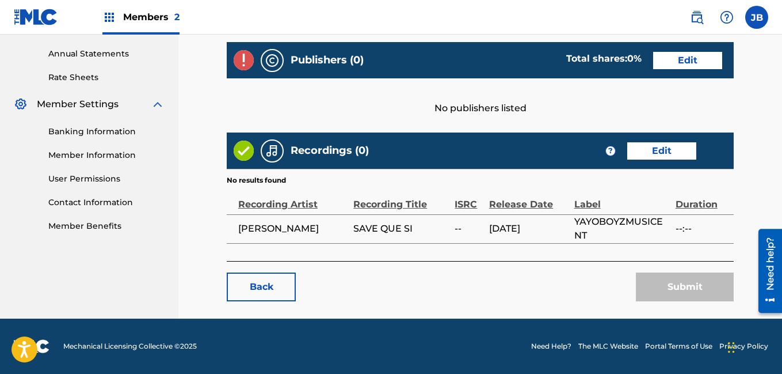
click at [672, 147] on link "Edit" at bounding box center [661, 150] width 69 height 17
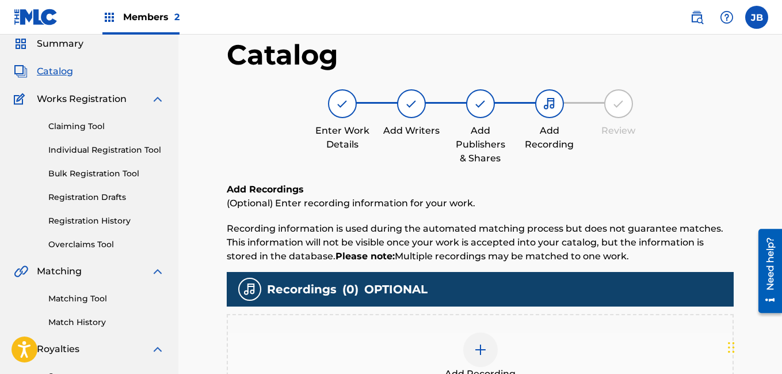
scroll to position [41, 0]
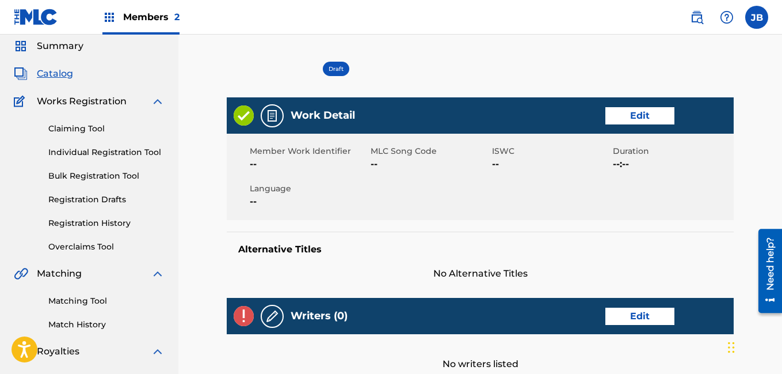
scroll to position [349, 0]
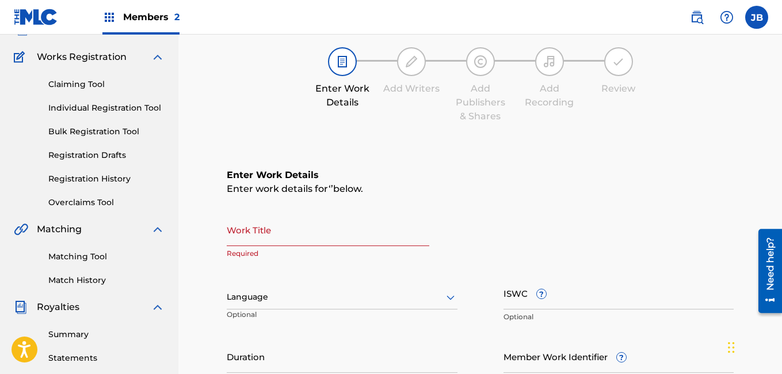
scroll to position [82, 0]
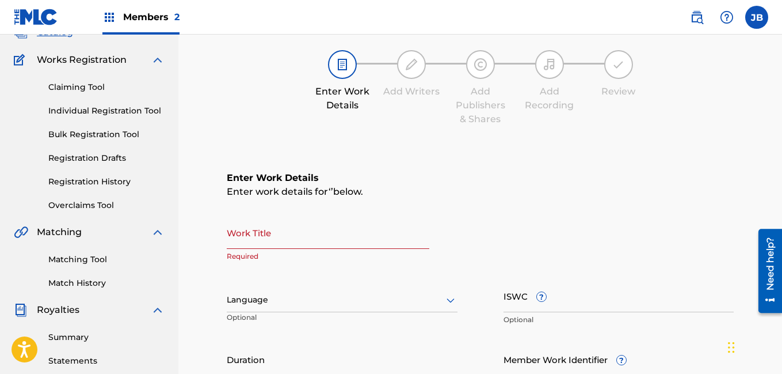
click at [72, 85] on link "Claiming Tool" at bounding box center [106, 87] width 116 height 12
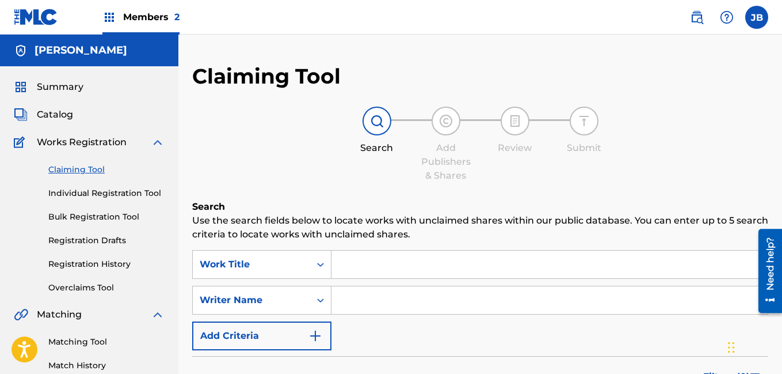
click at [68, 111] on span "Catalog" at bounding box center [55, 115] width 36 height 14
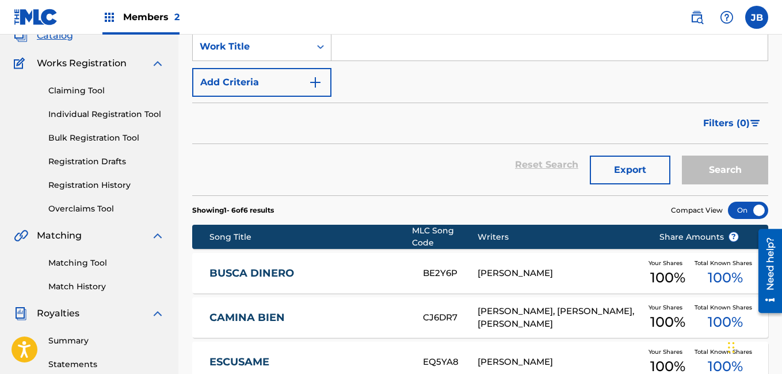
scroll to position [81, 0]
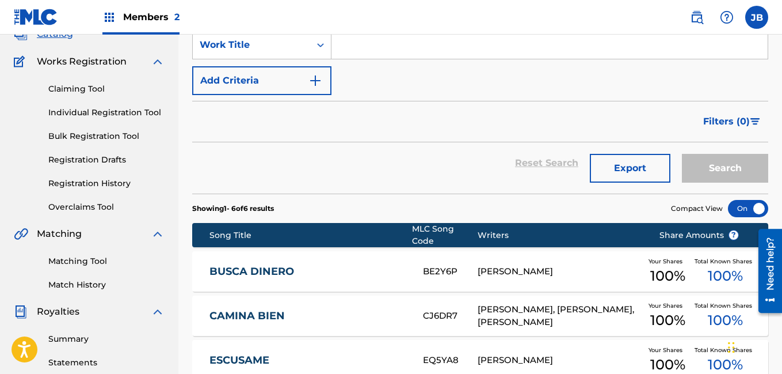
click at [100, 258] on link "Matching Tool" at bounding box center [106, 261] width 116 height 12
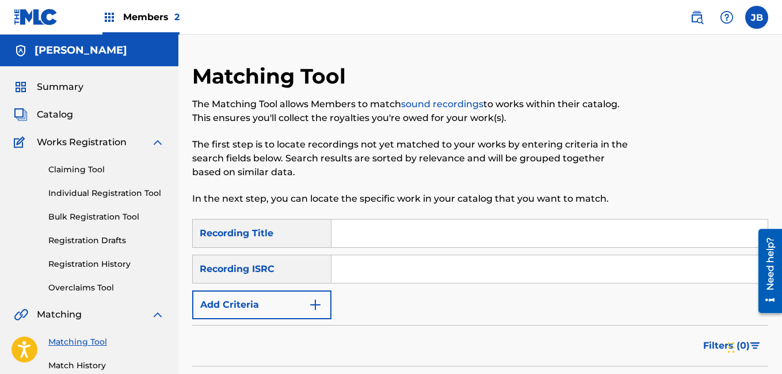
click at [80, 189] on link "Individual Registration Tool" at bounding box center [106, 193] width 116 height 12
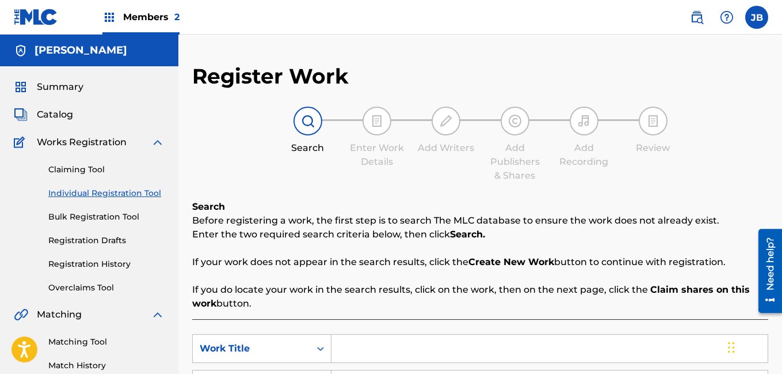
click at [59, 116] on span "Catalog" at bounding box center [55, 115] width 36 height 14
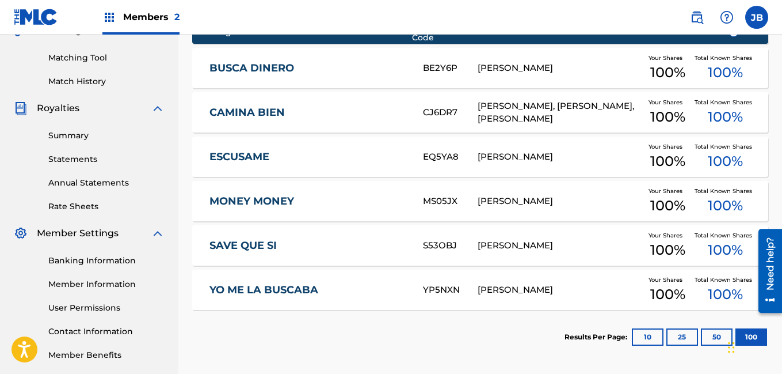
scroll to position [285, 0]
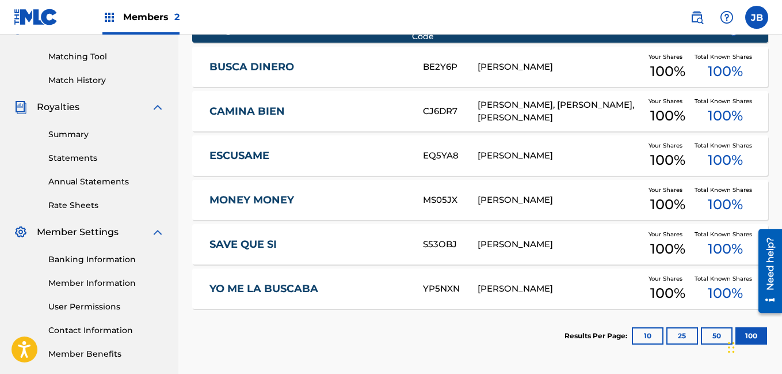
click at [253, 238] on link "SAVE QUE SI" at bounding box center [309, 244] width 198 height 13
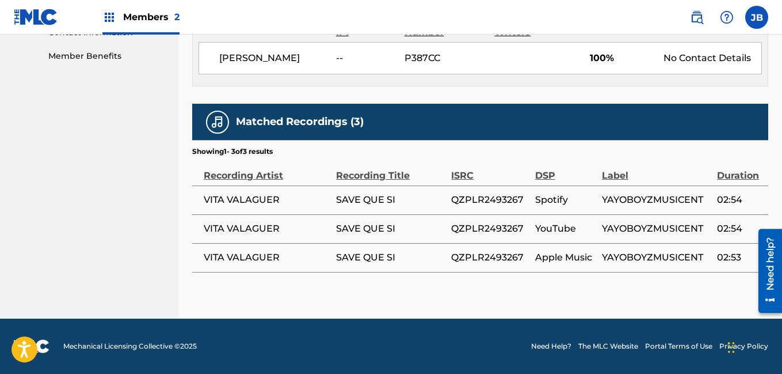
scroll to position [596, 0]
click at [476, 195] on span "QZPLR2493267" at bounding box center [490, 200] width 78 height 14
copy div "QZPLR2493267"
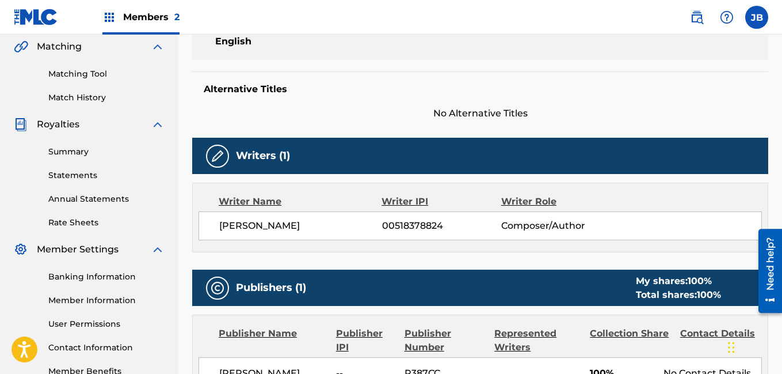
scroll to position [264, 0]
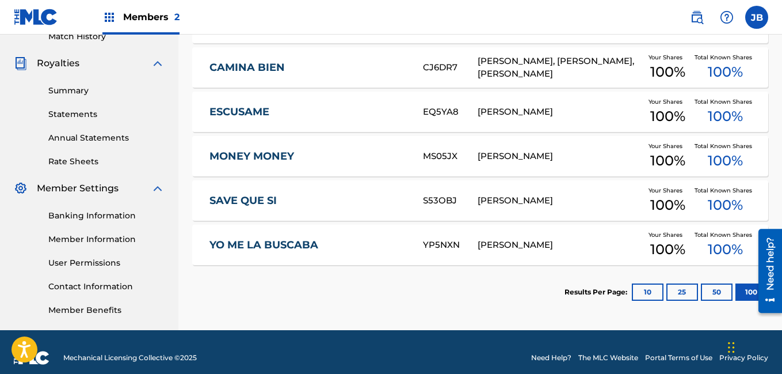
scroll to position [340, 0]
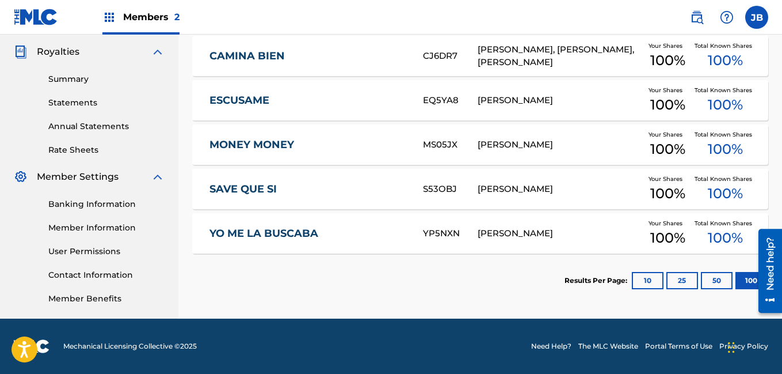
click at [292, 140] on link "MONEY MONEY" at bounding box center [309, 144] width 198 height 13
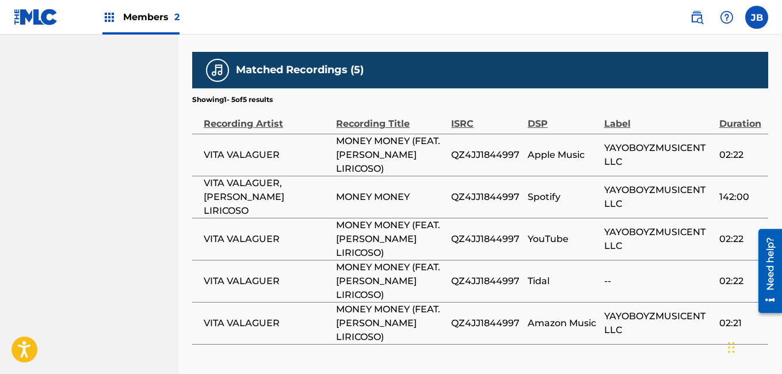
scroll to position [654, 0]
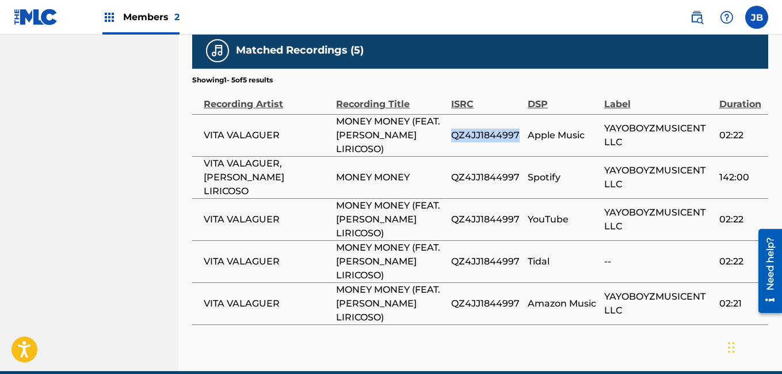
drag, startPoint x: 511, startPoint y: 132, endPoint x: 547, endPoint y: 150, distance: 40.9
click at [522, 142] on div "QZ4JJ1844997" at bounding box center [486, 135] width 71 height 14
click at [522, 176] on div "QZ4JJ1844997" at bounding box center [486, 177] width 71 height 14
drag, startPoint x: 510, startPoint y: 162, endPoint x: 547, endPoint y: 180, distance: 40.7
click at [522, 180] on div "QZ4JJ1844997" at bounding box center [486, 177] width 71 height 14
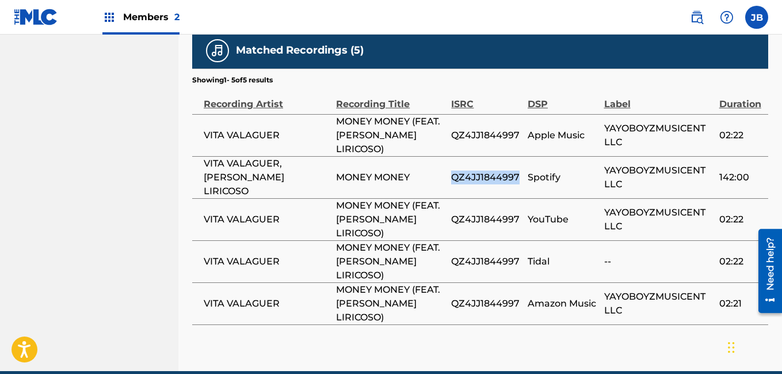
copy span "QZ4JJ1844997"
